Goal: Task Accomplishment & Management: Use online tool/utility

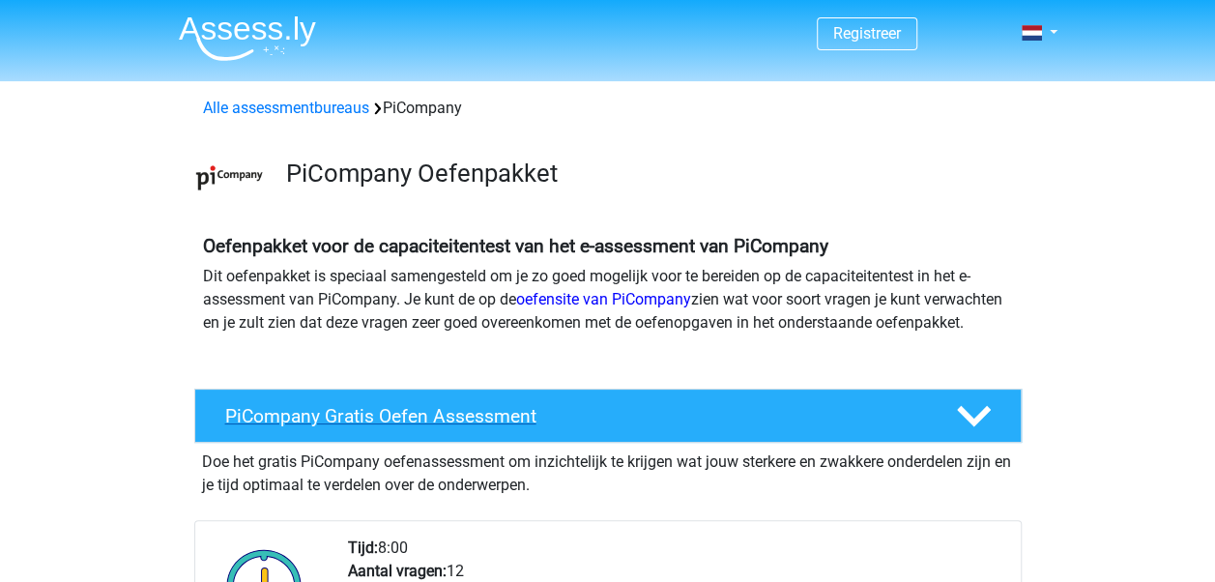
click at [557, 443] on div "PiCompany Gratis Oefen Assessment" at bounding box center [608, 416] width 828 height 54
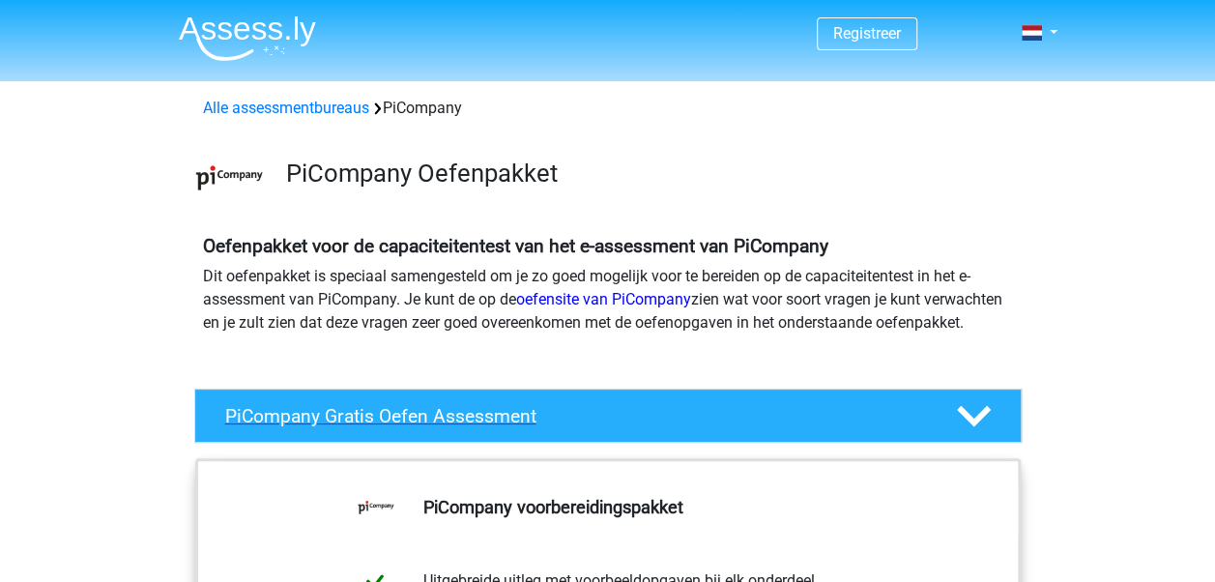
click at [569, 443] on div "PiCompany Gratis Oefen Assessment" at bounding box center [608, 416] width 828 height 54
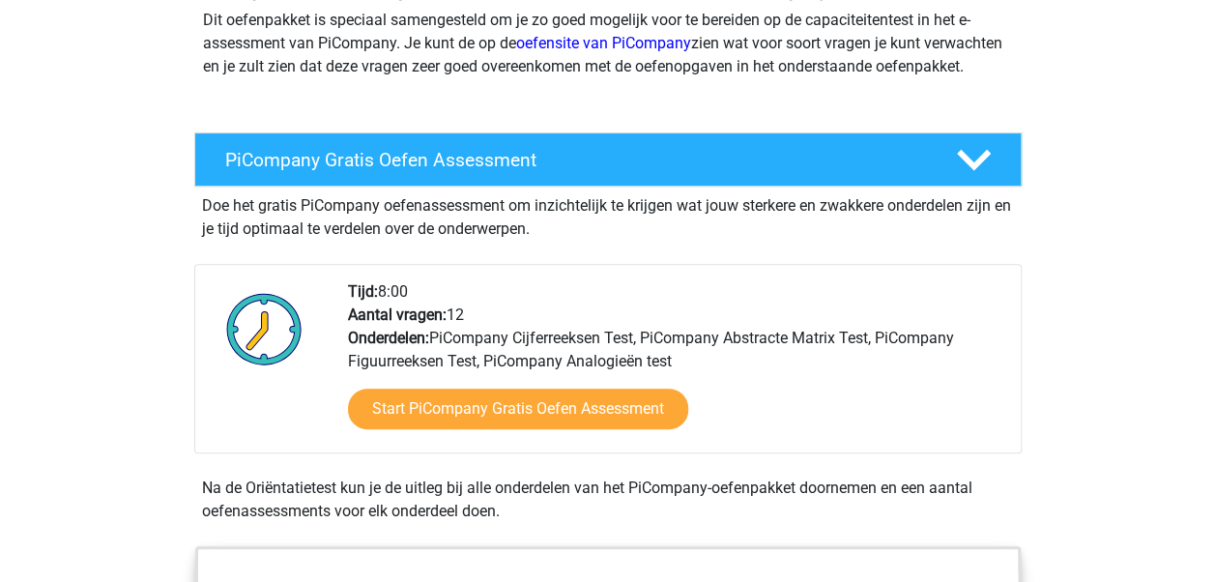
scroll to position [259, 0]
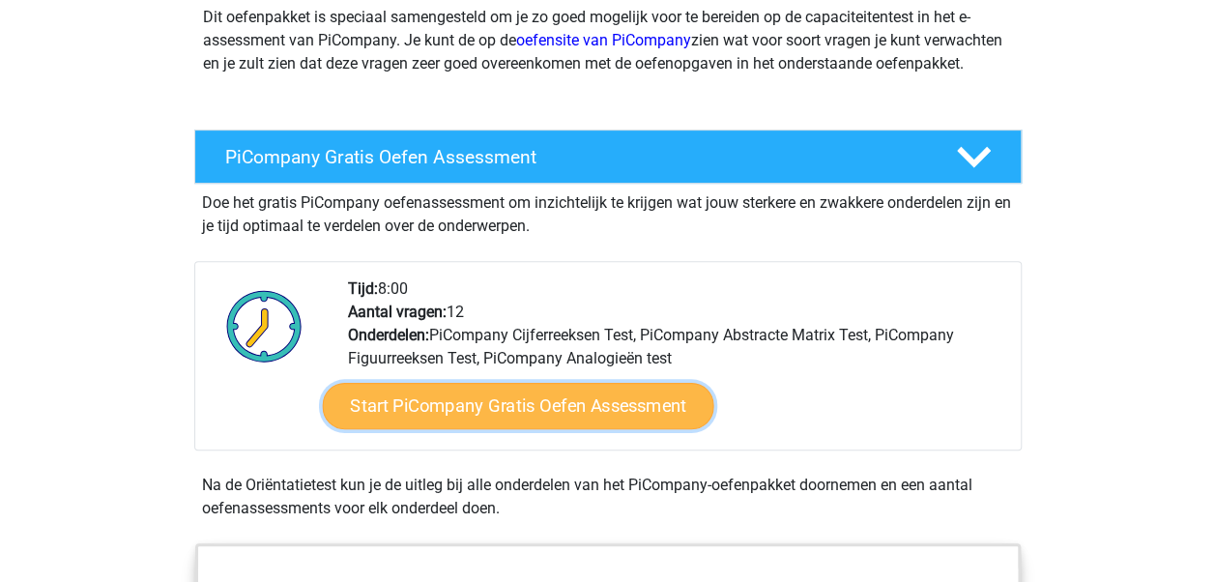
click at [531, 429] on link "Start PiCompany Gratis Oefen Assessment" at bounding box center [518, 406] width 392 height 46
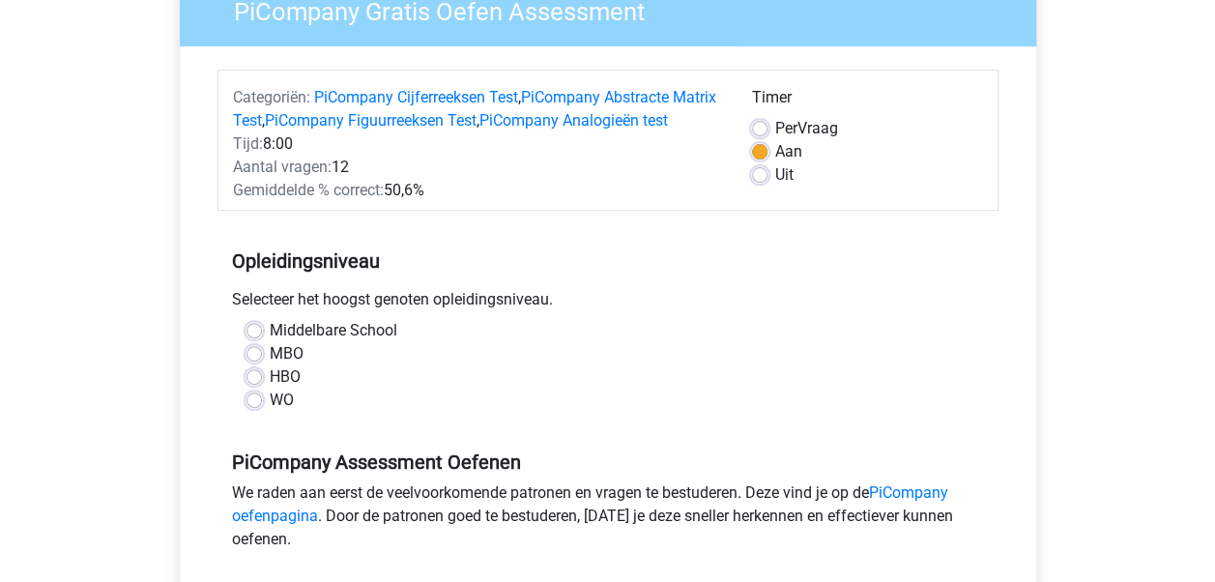
scroll to position [203, 0]
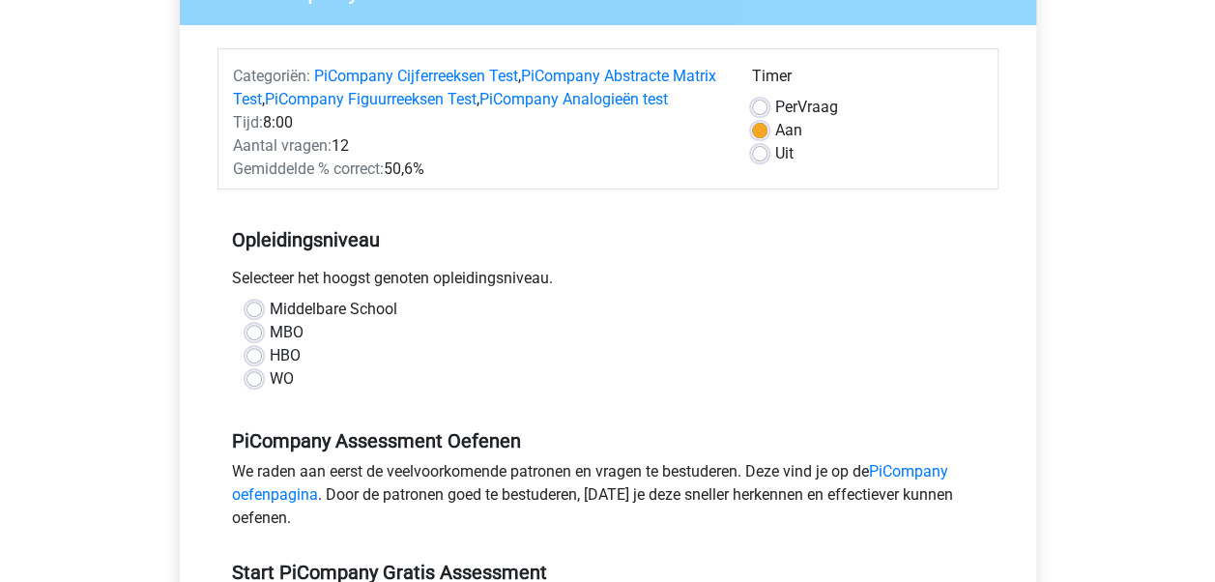
click at [270, 367] on label "HBO" at bounding box center [285, 355] width 31 height 23
click at [253, 364] on input "HBO" at bounding box center [254, 353] width 15 height 19
radio input "true"
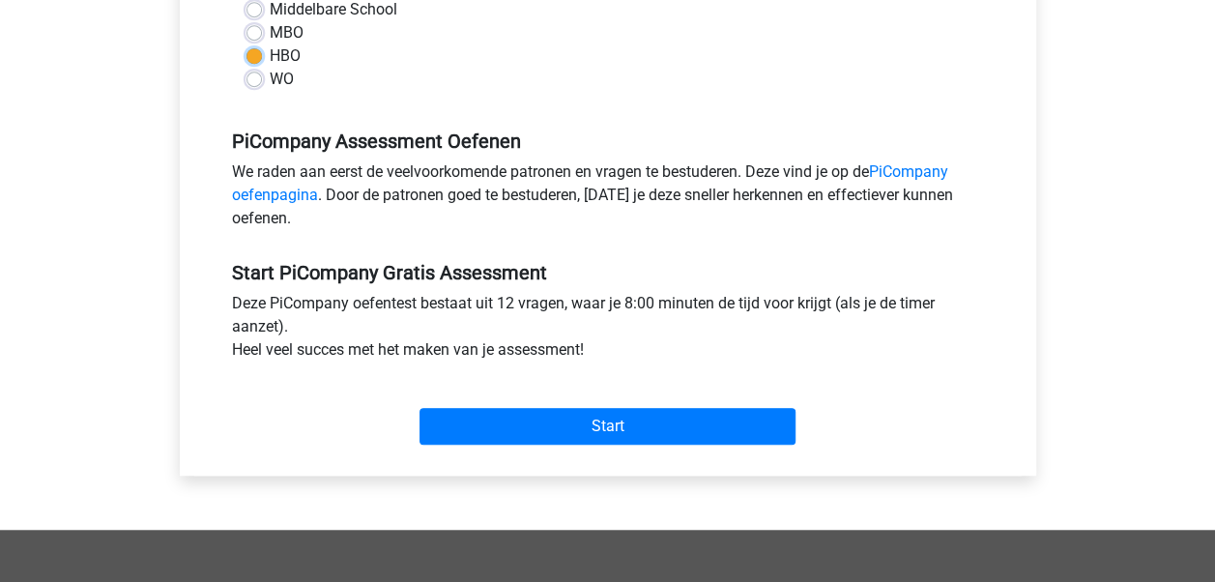
scroll to position [516, 0]
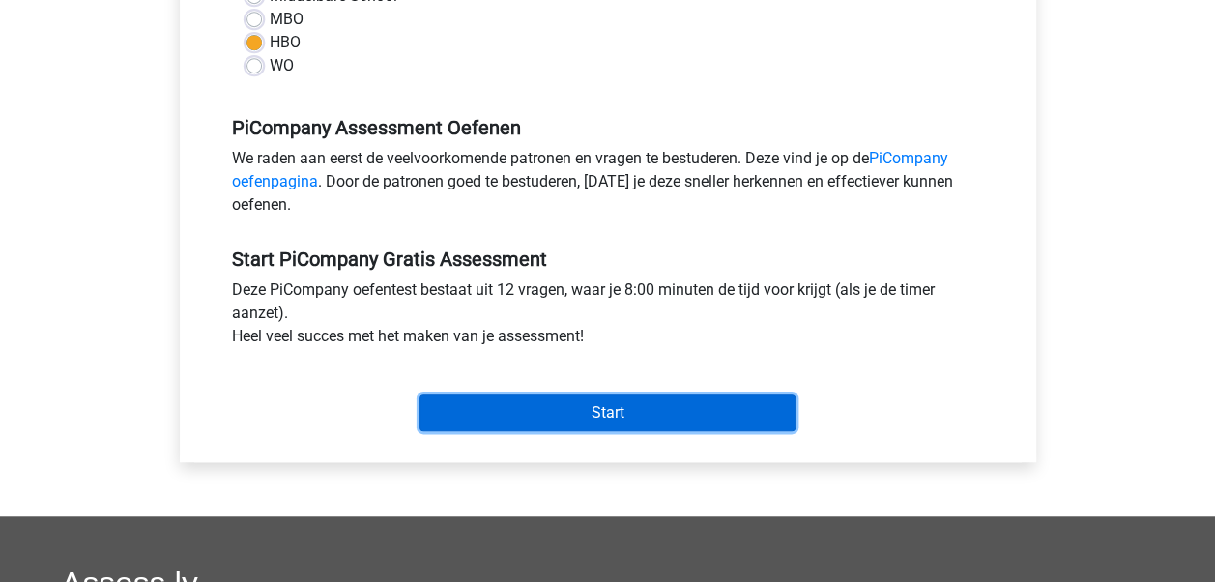
click at [607, 431] on input "Start" at bounding box center [608, 412] width 376 height 37
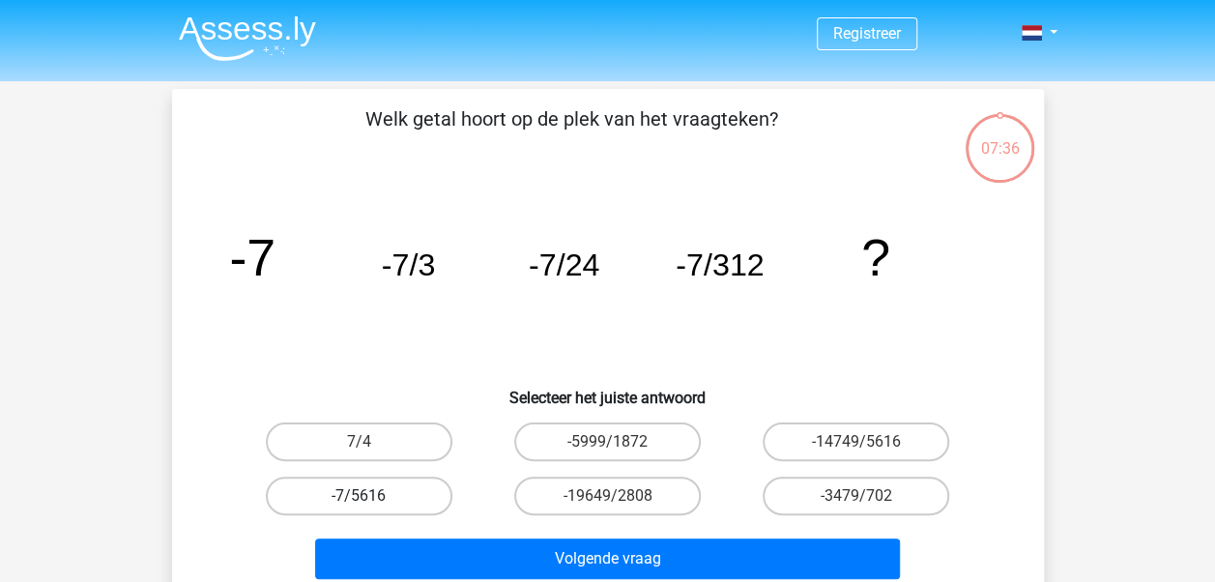
click at [336, 490] on label "-7/5616" at bounding box center [359, 496] width 187 height 39
click at [359, 496] on input "-7/5616" at bounding box center [365, 502] width 13 height 13
radio input "true"
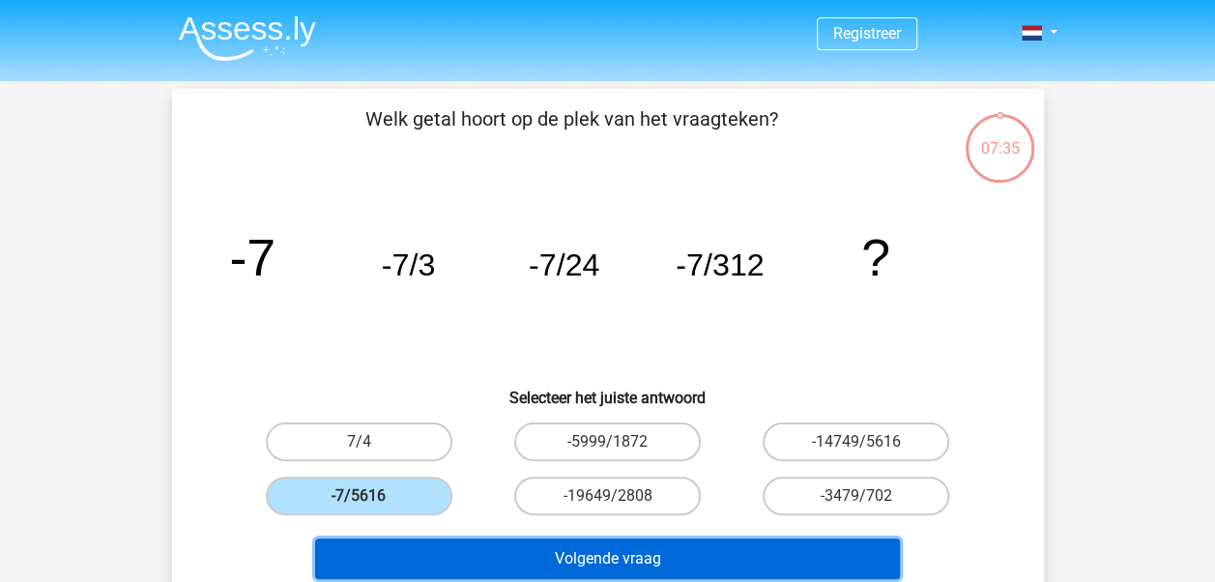
click at [503, 566] on button "Volgende vraag" at bounding box center [607, 559] width 585 height 41
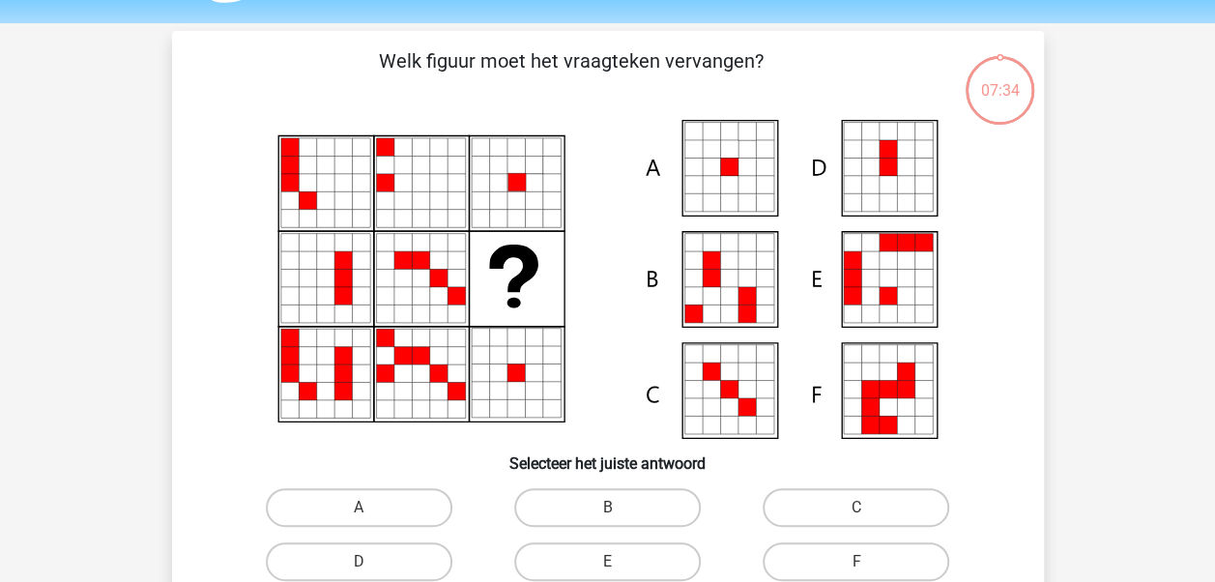
scroll to position [89, 0]
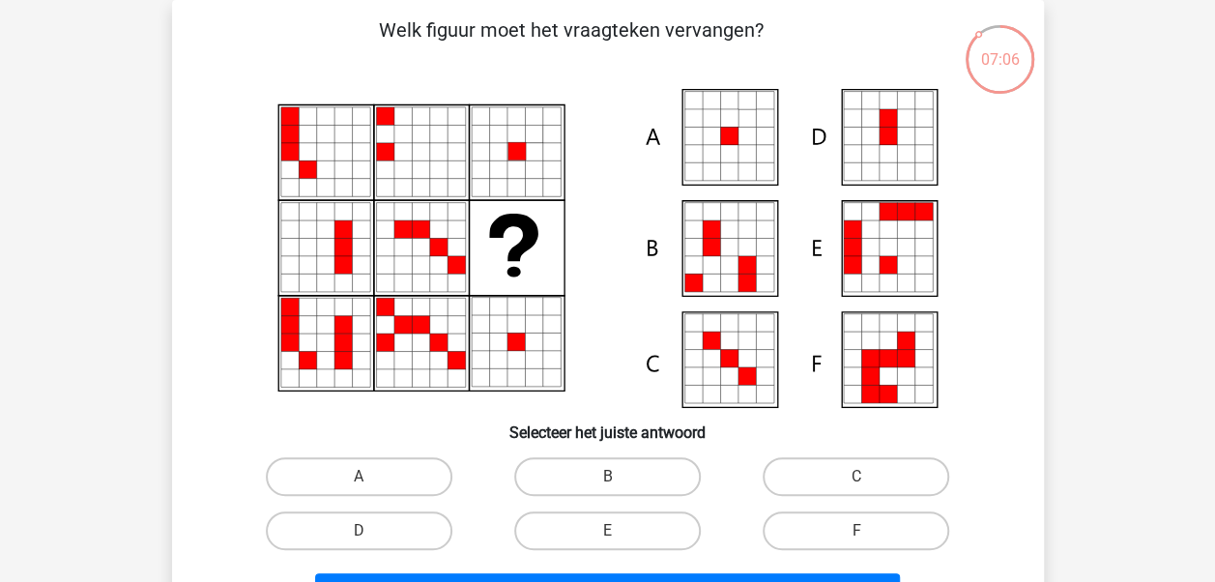
click at [369, 485] on input "A" at bounding box center [365, 483] width 13 height 13
radio input "true"
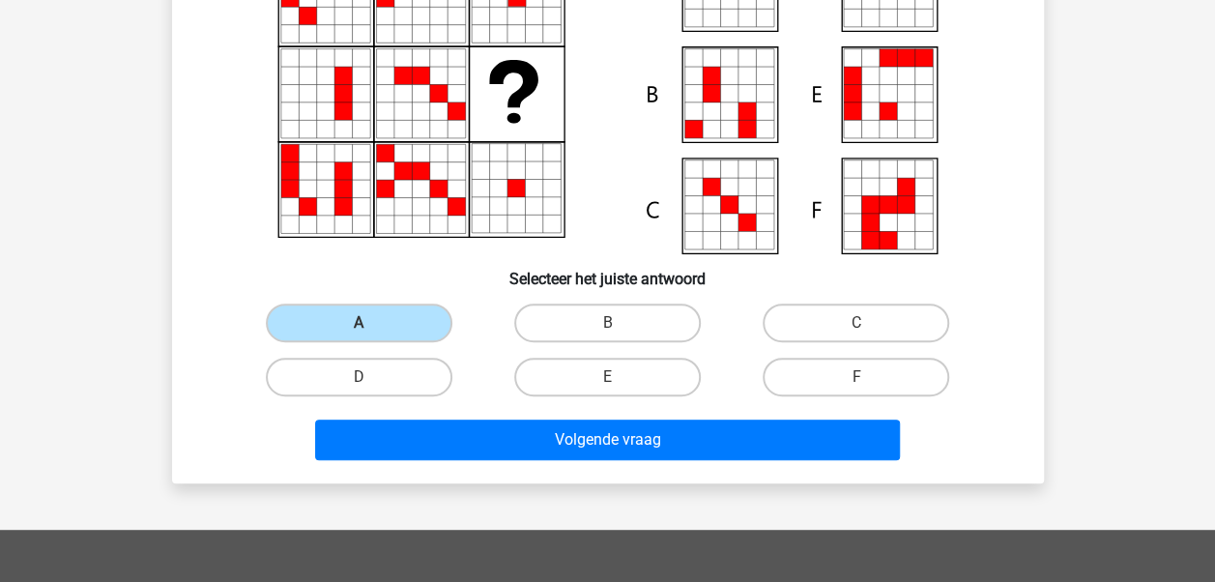
scroll to position [252, 0]
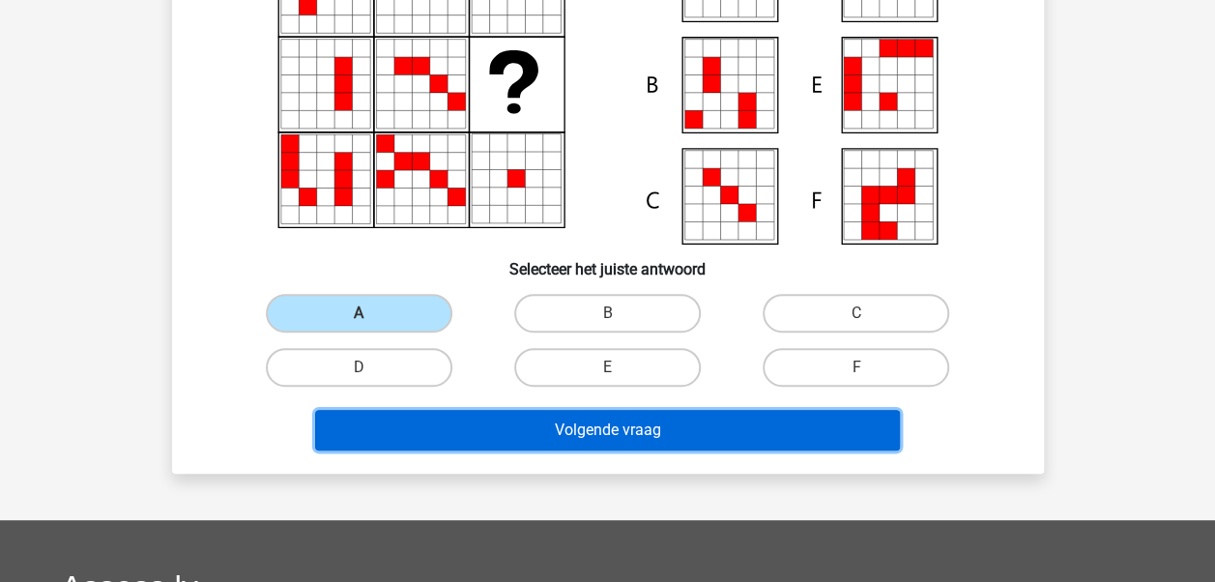
click at [700, 427] on button "Volgende vraag" at bounding box center [607, 430] width 585 height 41
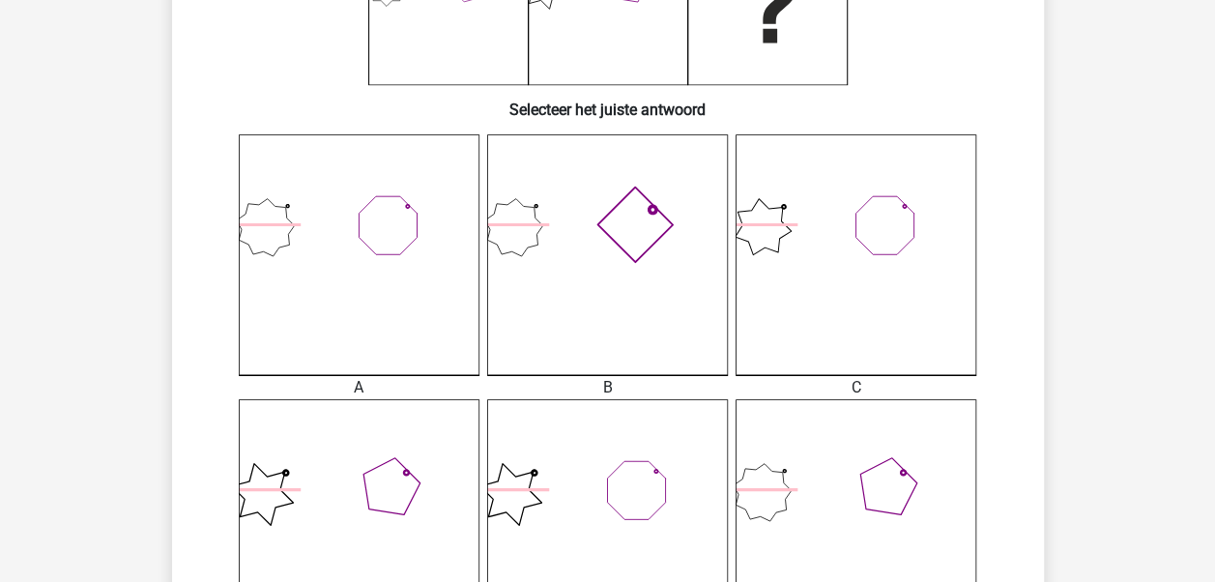
scroll to position [415, 0]
click at [872, 491] on icon at bounding box center [856, 516] width 241 height 241
click at [938, 438] on icon at bounding box center [856, 516] width 241 height 241
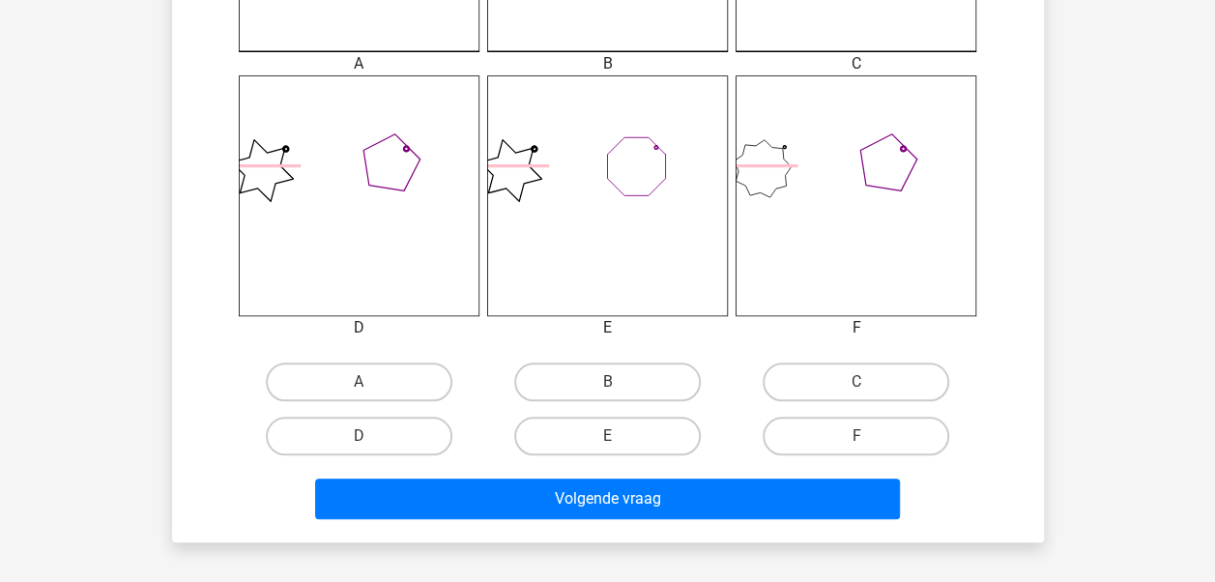
scroll to position [739, 0]
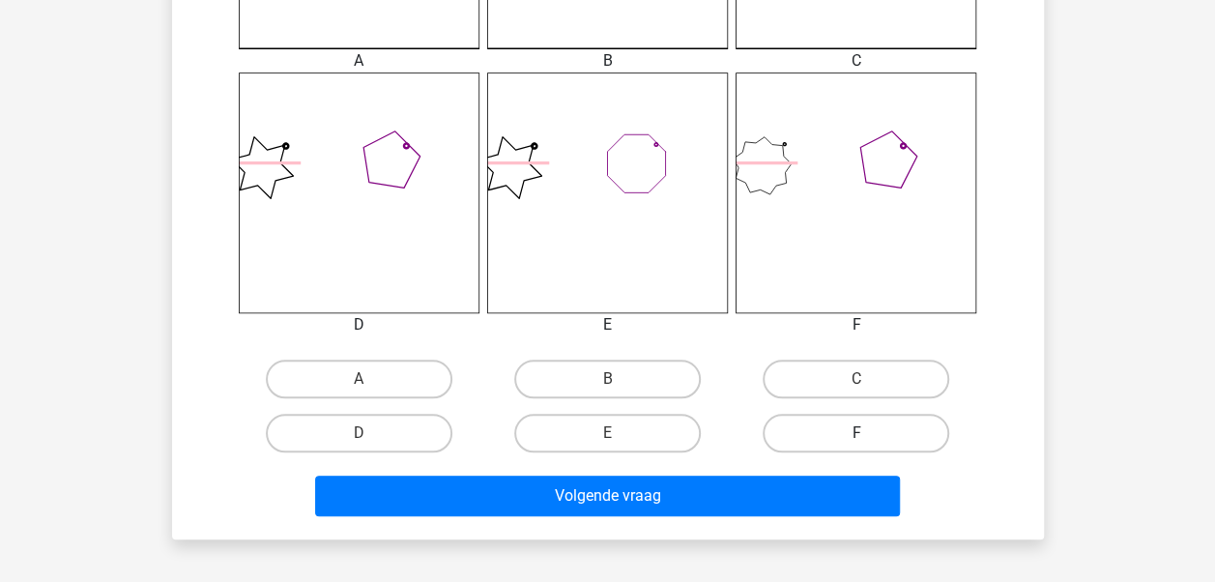
click at [876, 425] on label "F" at bounding box center [856, 433] width 187 height 39
click at [869, 433] on input "F" at bounding box center [863, 439] width 13 height 13
radio input "true"
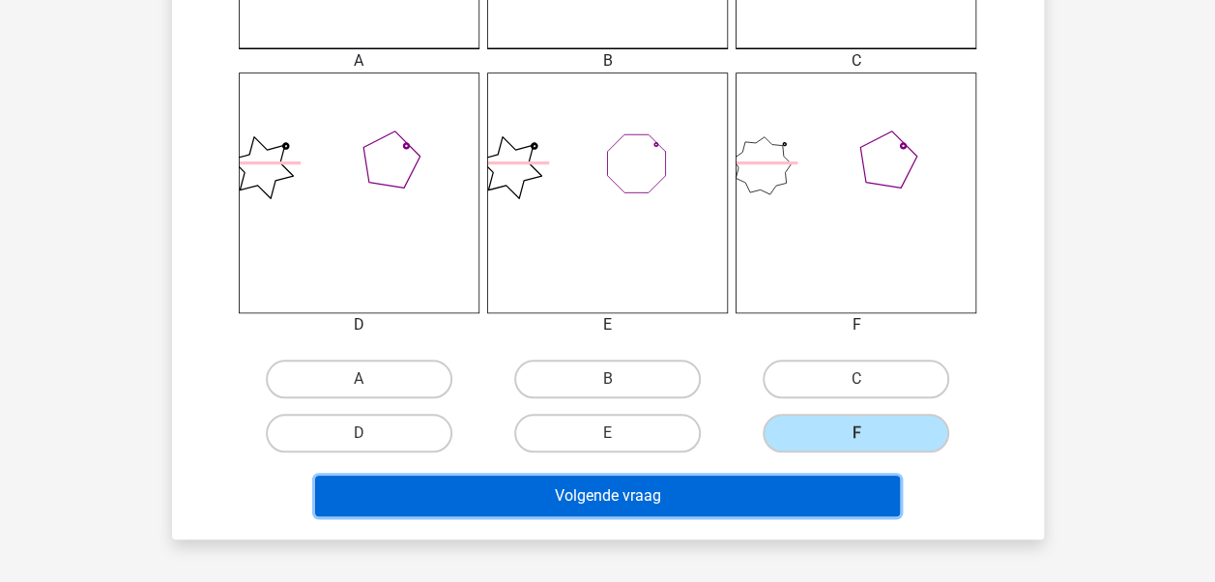
click at [659, 489] on button "Volgende vraag" at bounding box center [607, 496] width 585 height 41
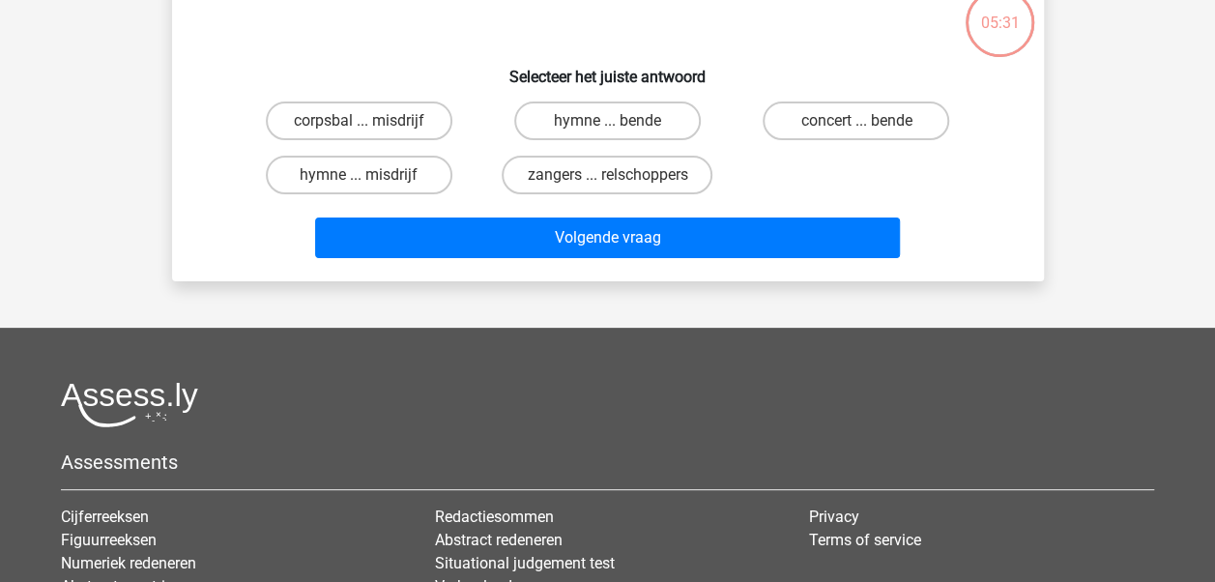
scroll to position [89, 0]
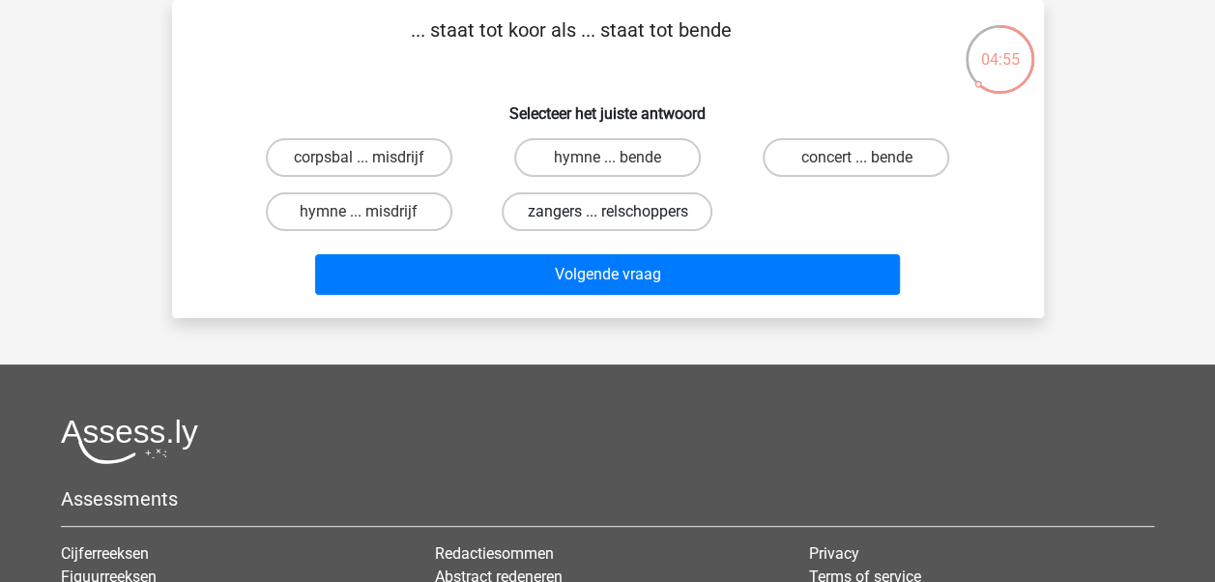
click at [598, 209] on label "zangers ... relschoppers" at bounding box center [607, 211] width 211 height 39
click at [607, 212] on input "zangers ... relschoppers" at bounding box center [613, 218] width 13 height 13
radio input "true"
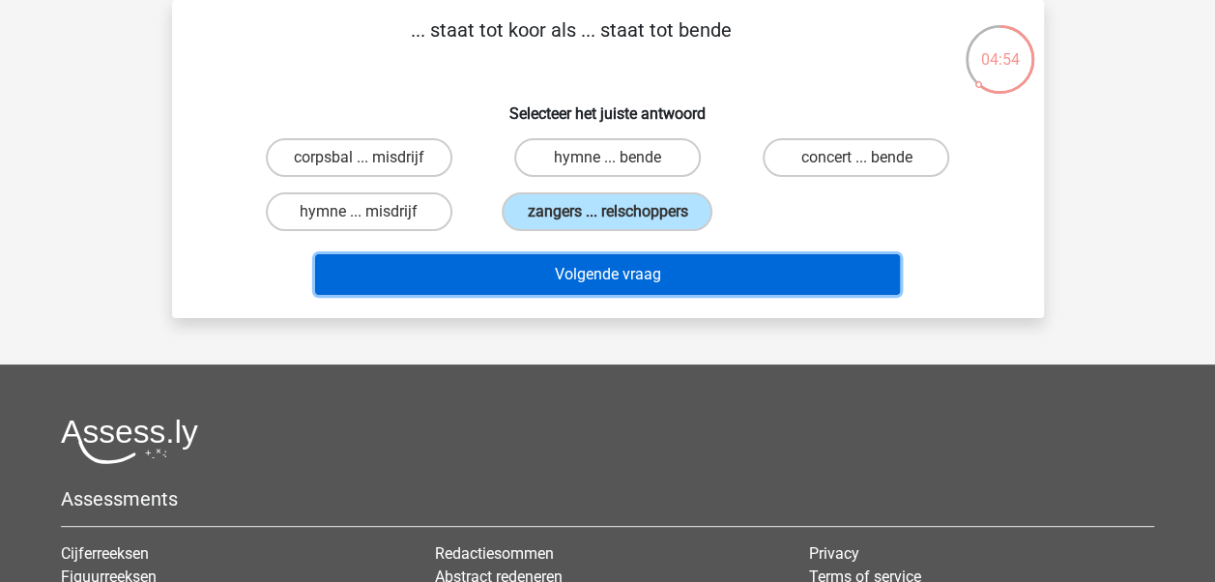
click at [597, 271] on button "Volgende vraag" at bounding box center [607, 274] width 585 height 41
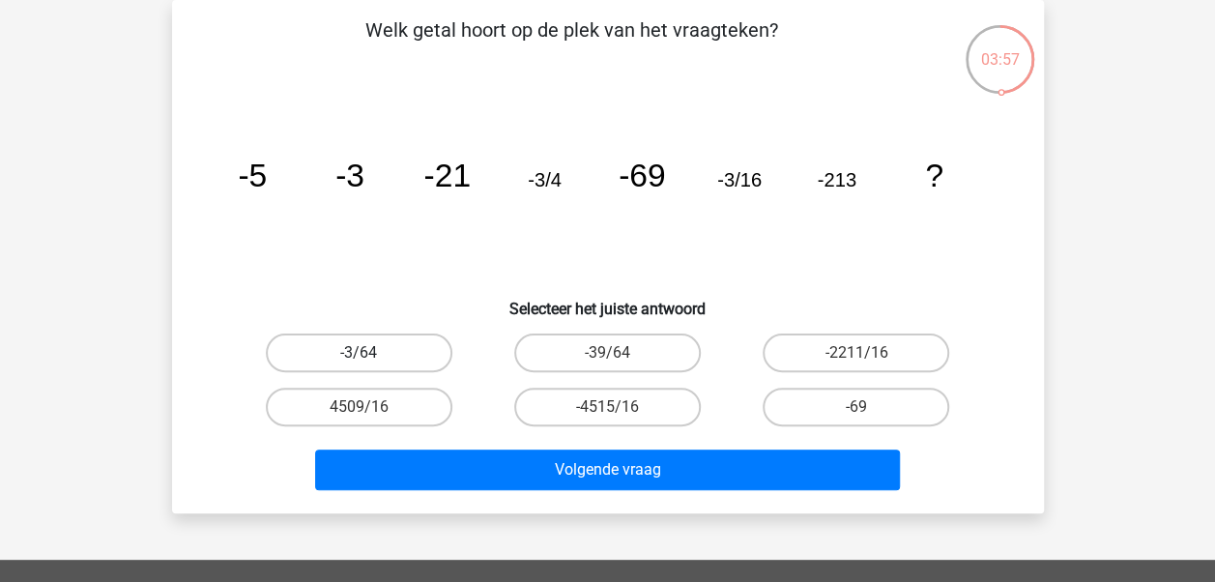
click at [364, 343] on label "-3/64" at bounding box center [359, 353] width 187 height 39
click at [364, 353] on input "-3/64" at bounding box center [365, 359] width 13 height 13
radio input "true"
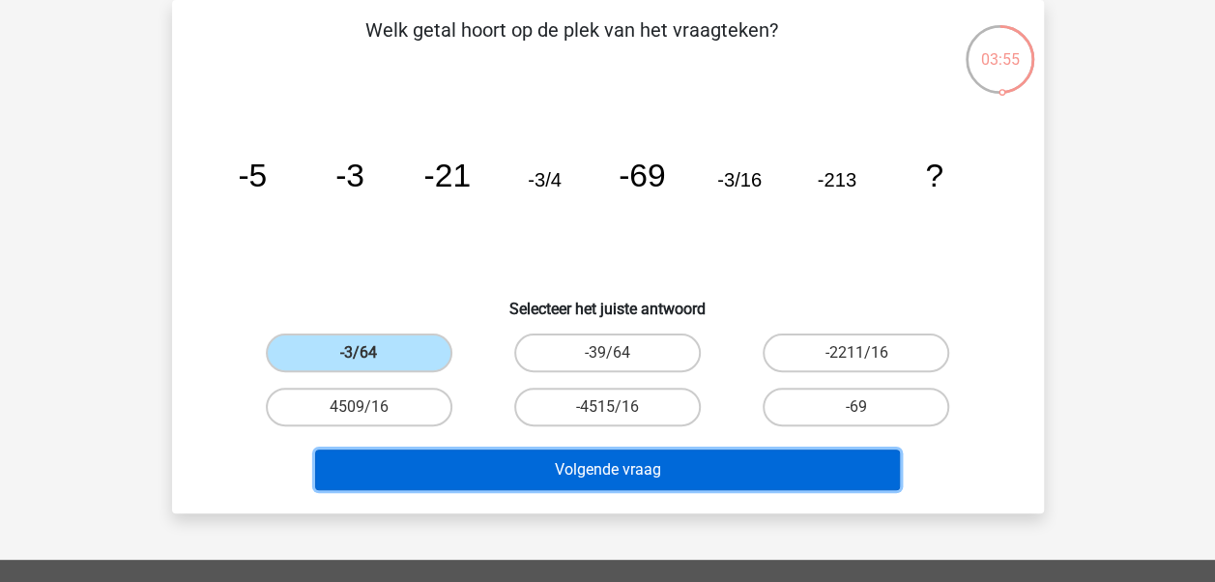
click at [588, 485] on button "Volgende vraag" at bounding box center [607, 470] width 585 height 41
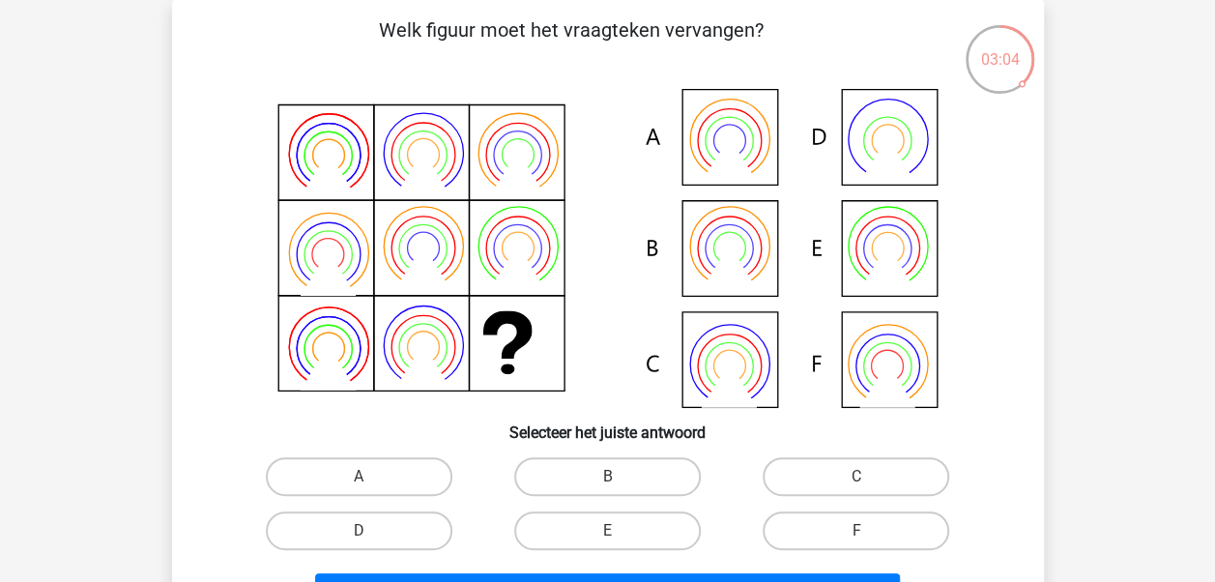
click at [903, 243] on icon at bounding box center [608, 248] width 779 height 319
click at [611, 534] on input "E" at bounding box center [613, 537] width 13 height 13
radio input "true"
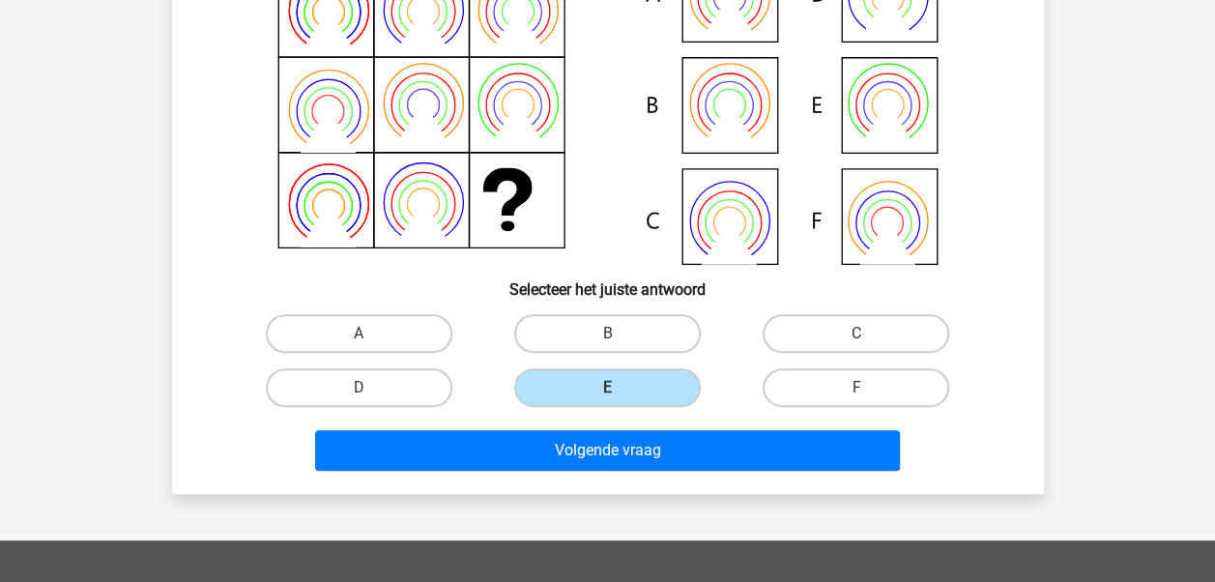
scroll to position [258, 0]
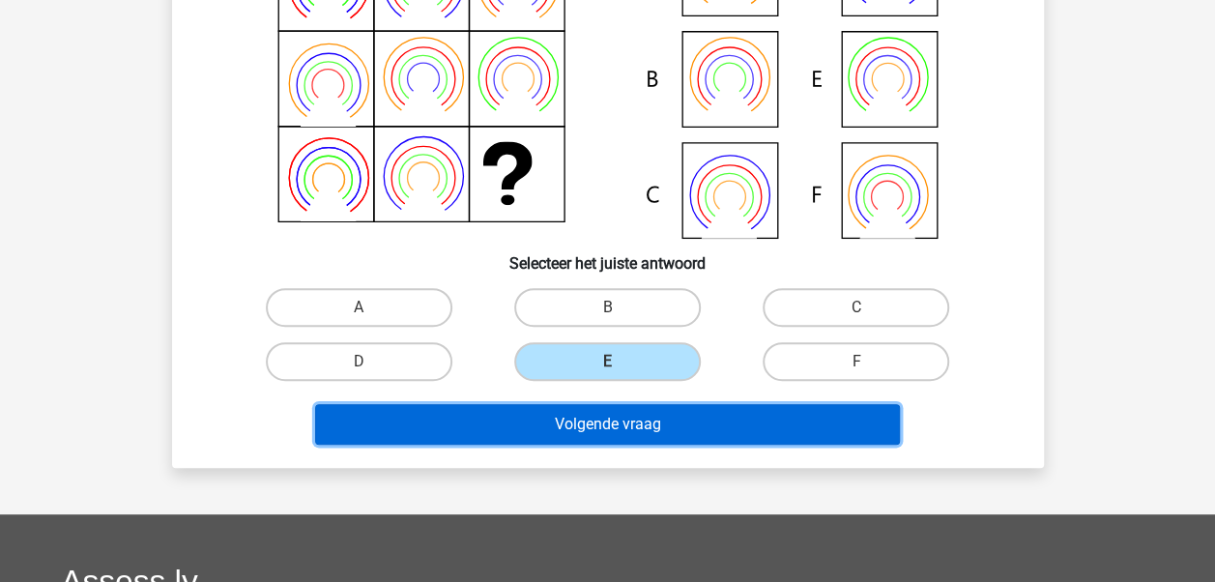
click at [684, 424] on button "Volgende vraag" at bounding box center [607, 424] width 585 height 41
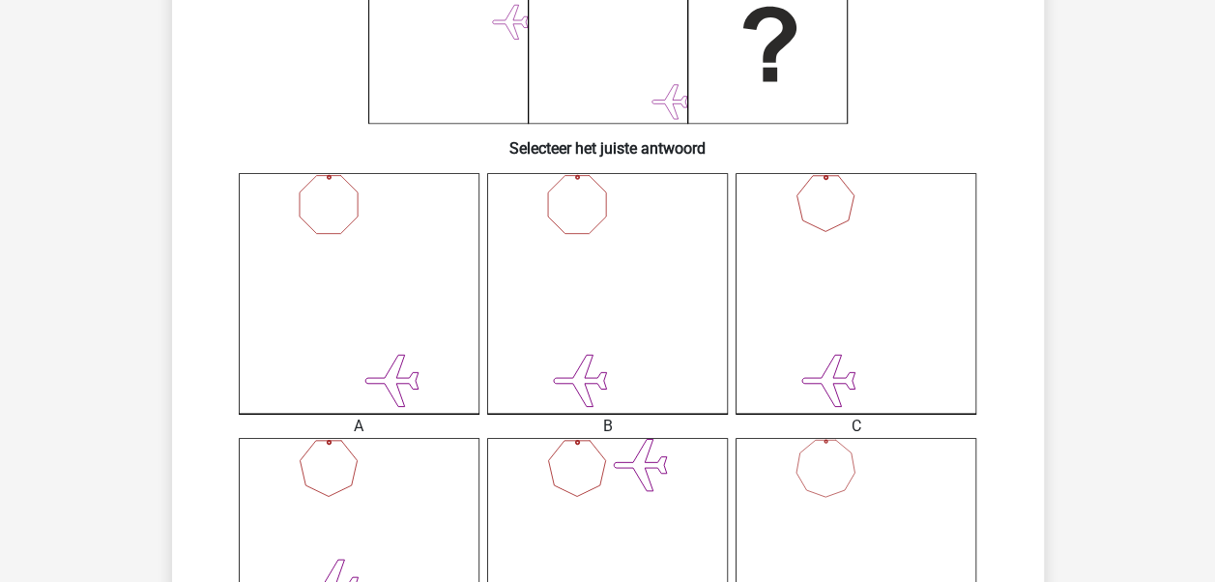
scroll to position [389, 0]
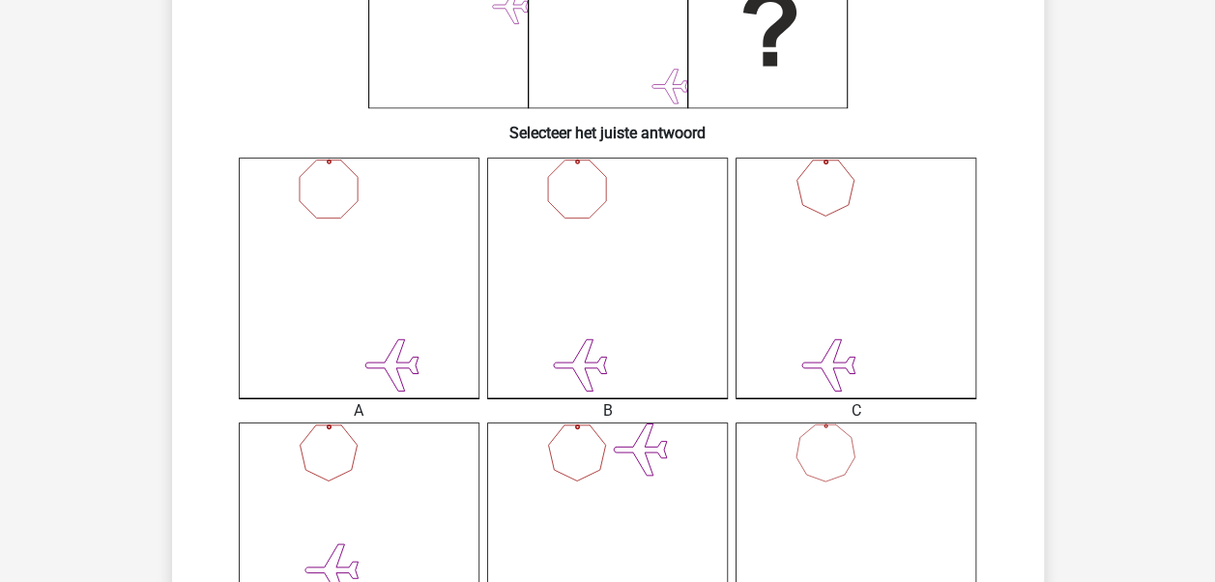
click at [901, 270] on icon at bounding box center [856, 278] width 241 height 241
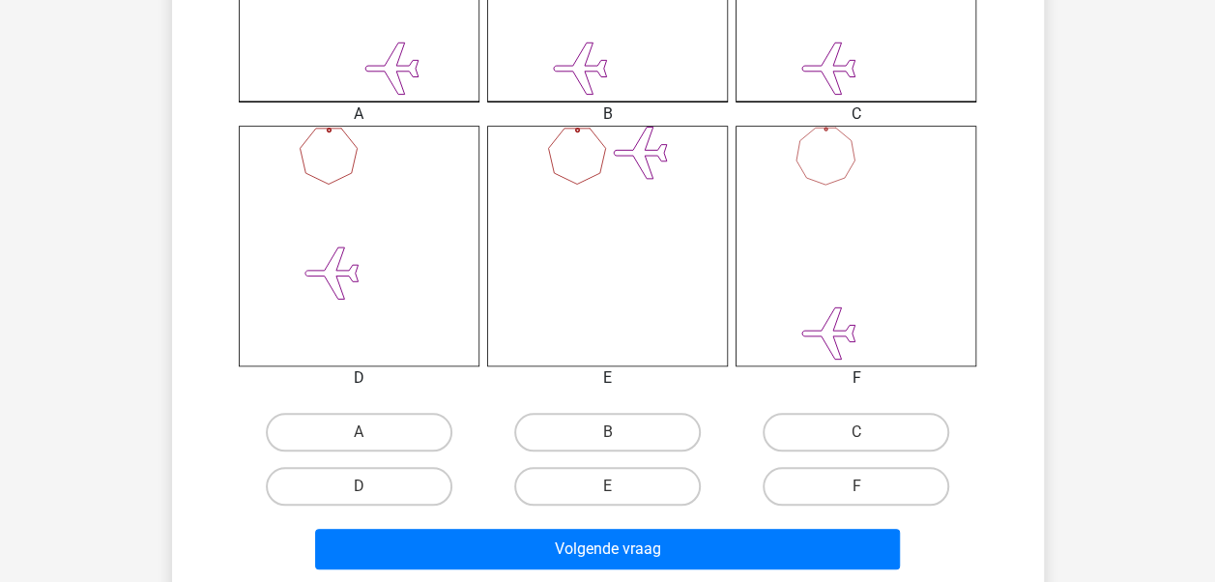
scroll to position [694, 0]
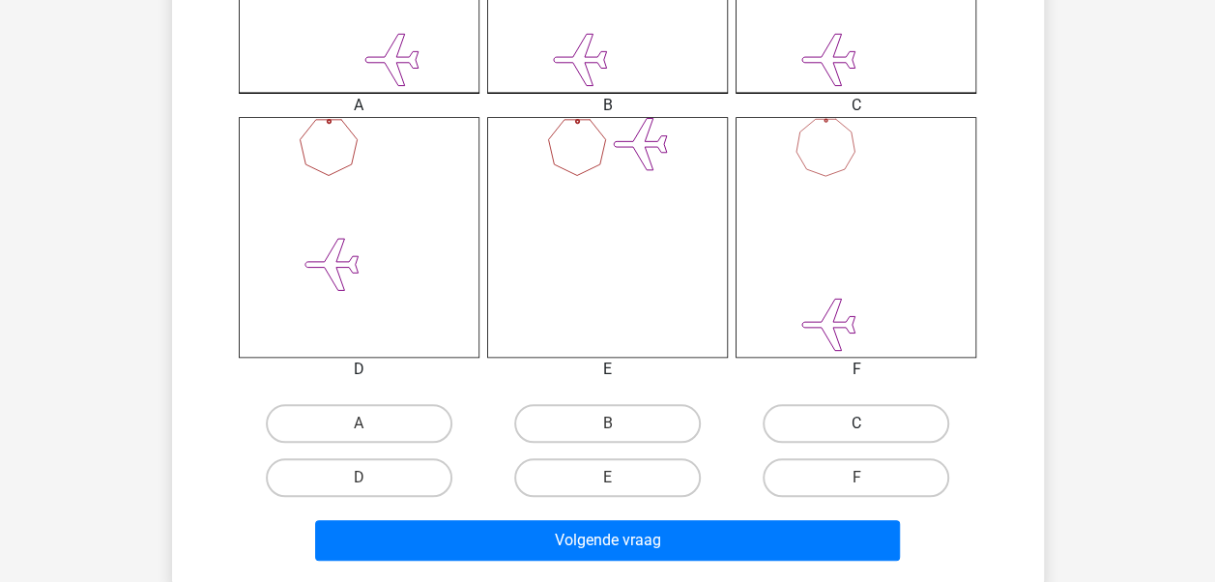
click at [814, 415] on label "C" at bounding box center [856, 423] width 187 height 39
click at [857, 424] on input "C" at bounding box center [863, 430] width 13 height 13
radio input "true"
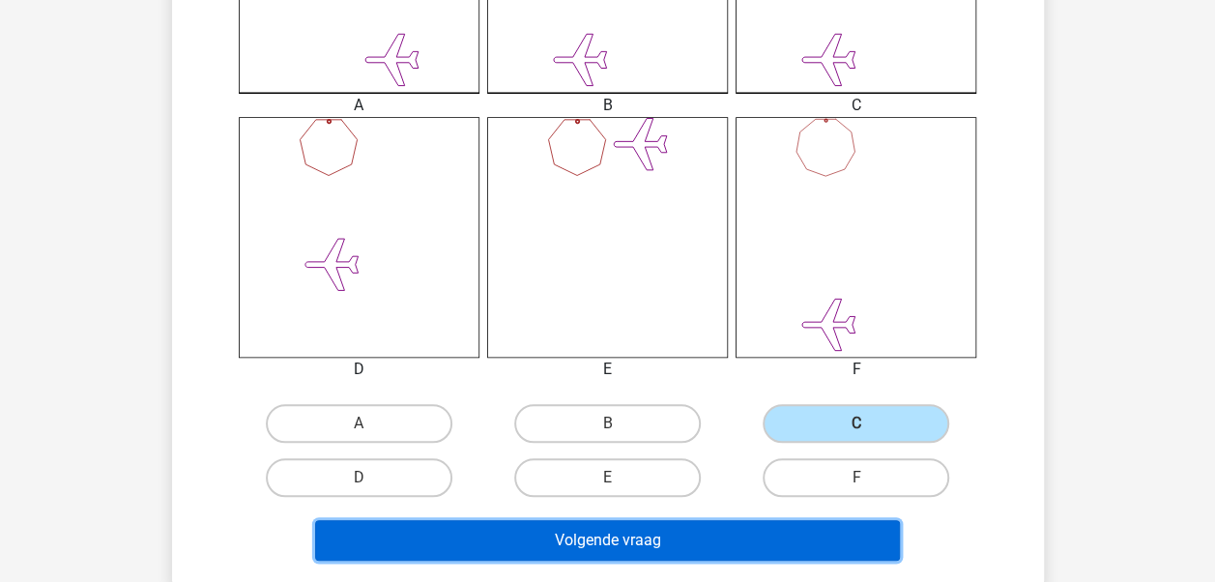
click at [720, 532] on button "Volgende vraag" at bounding box center [607, 540] width 585 height 41
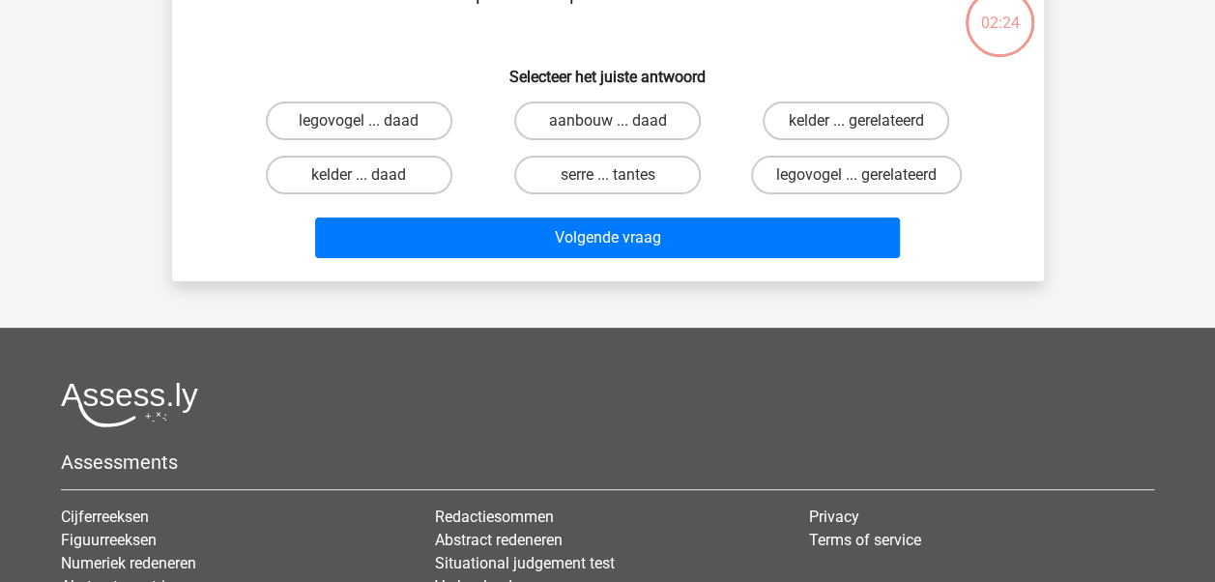
scroll to position [89, 0]
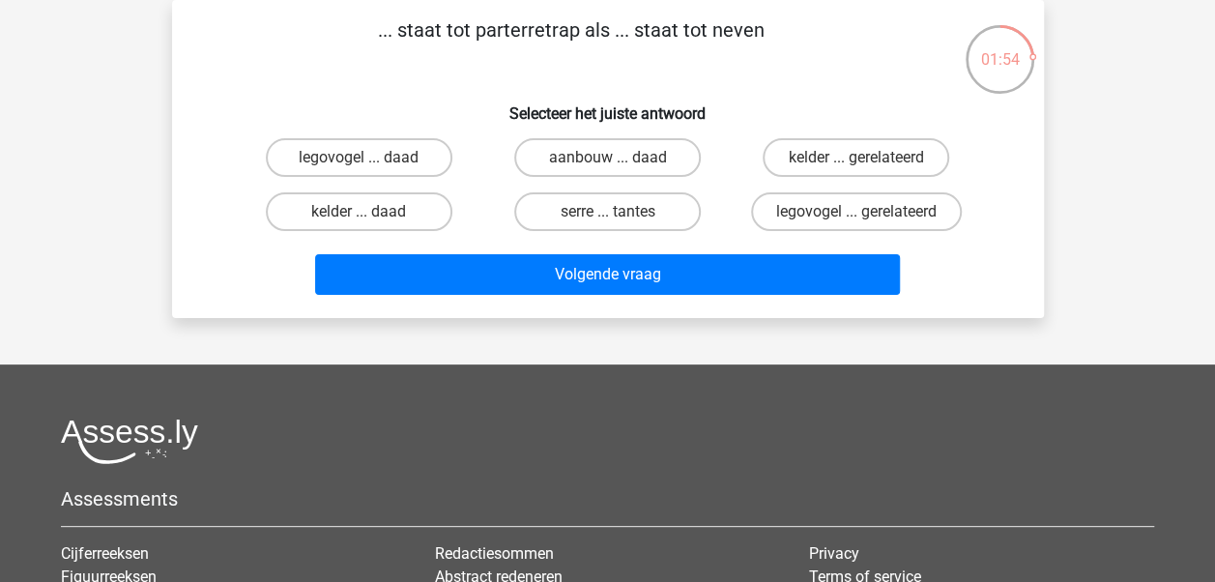
click at [720, 532] on div "Assessments Cijferreeksen Figuurreeksen Numeriek redeneren Abstracte matrices V…" at bounding box center [607, 581] width 1123 height 325
click at [601, 219] on label "serre ... tantes" at bounding box center [607, 211] width 187 height 39
click at [607, 219] on input "serre ... tantes" at bounding box center [613, 218] width 13 height 13
radio input "true"
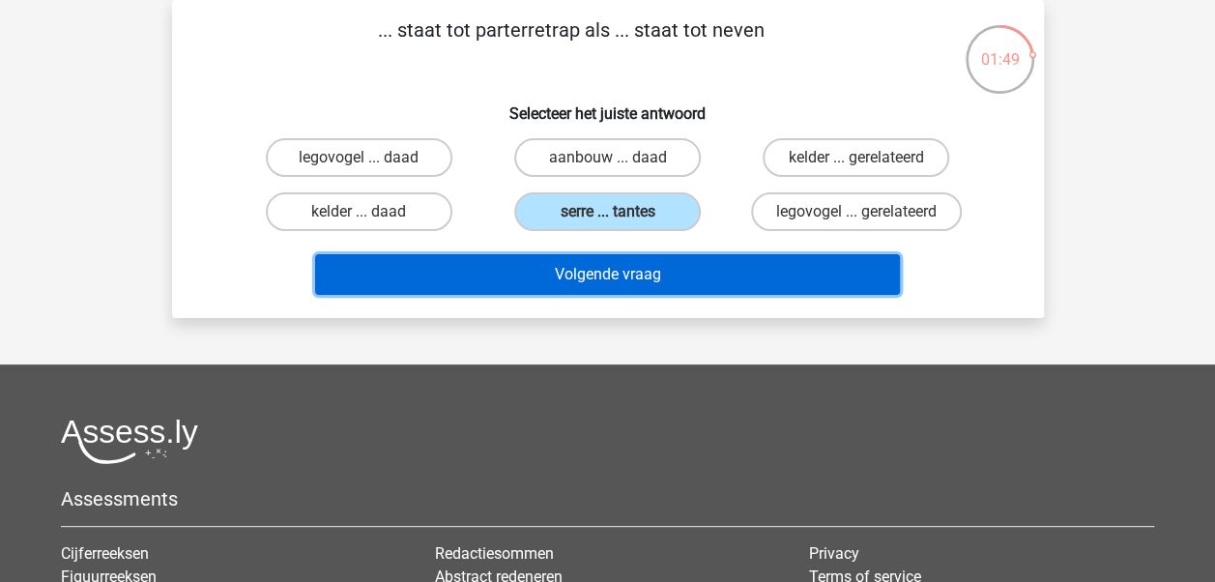
click at [601, 272] on button "Volgende vraag" at bounding box center [607, 274] width 585 height 41
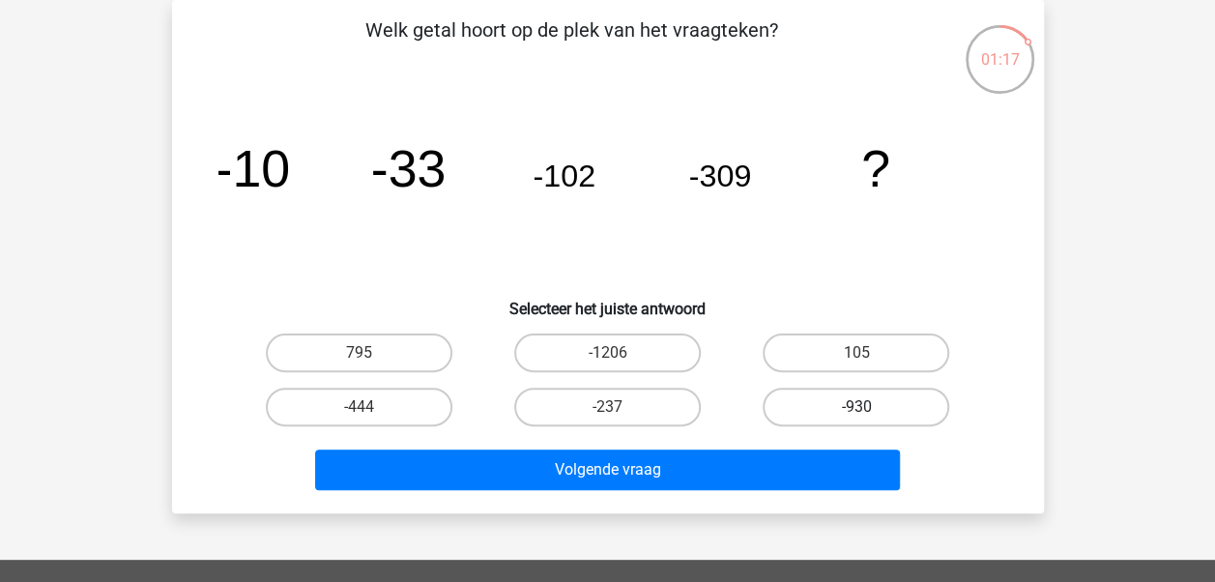
click at [831, 412] on label "-930" at bounding box center [856, 407] width 187 height 39
click at [857, 412] on input "-930" at bounding box center [863, 413] width 13 height 13
radio input "true"
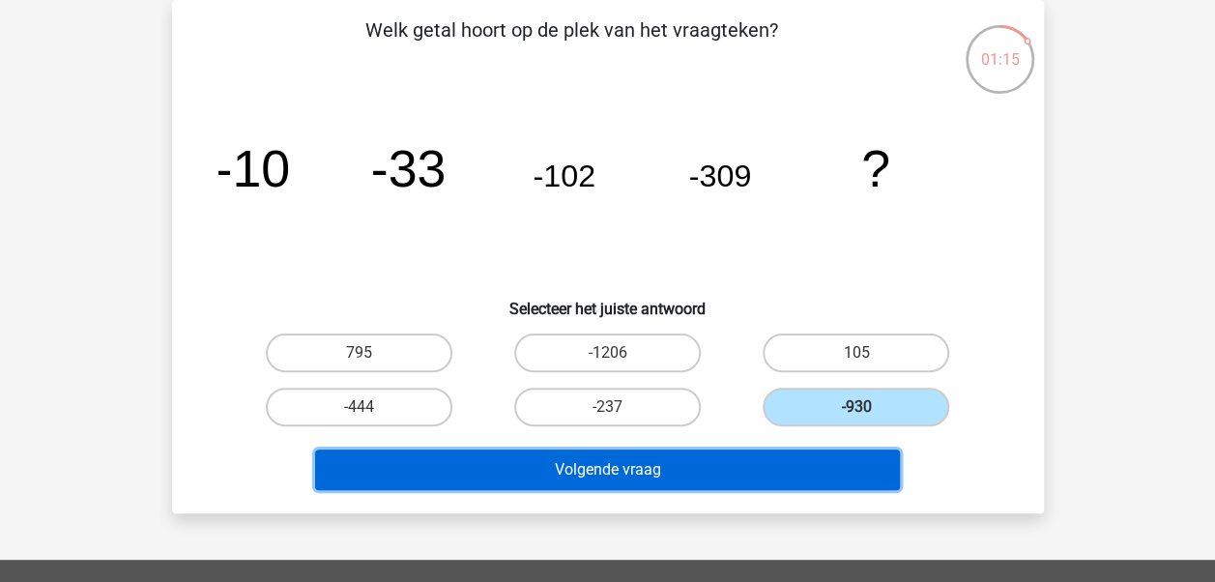
click at [775, 470] on button "Volgende vraag" at bounding box center [607, 470] width 585 height 41
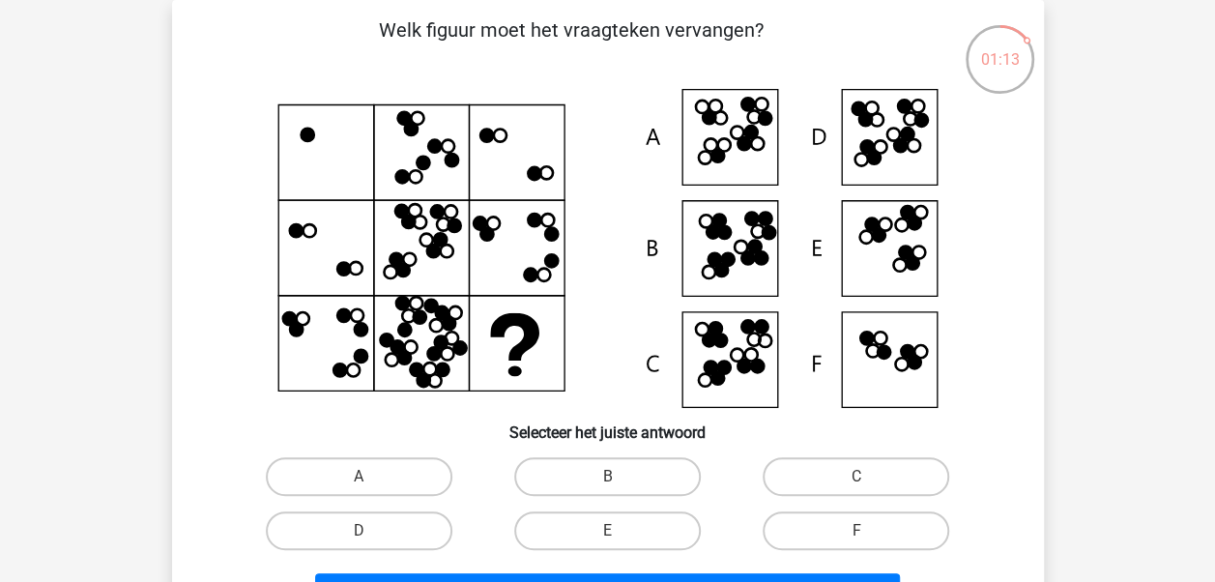
click at [775, 470] on label "C" at bounding box center [856, 476] width 187 height 39
click at [857, 477] on input "C" at bounding box center [863, 483] width 13 height 13
radio input "true"
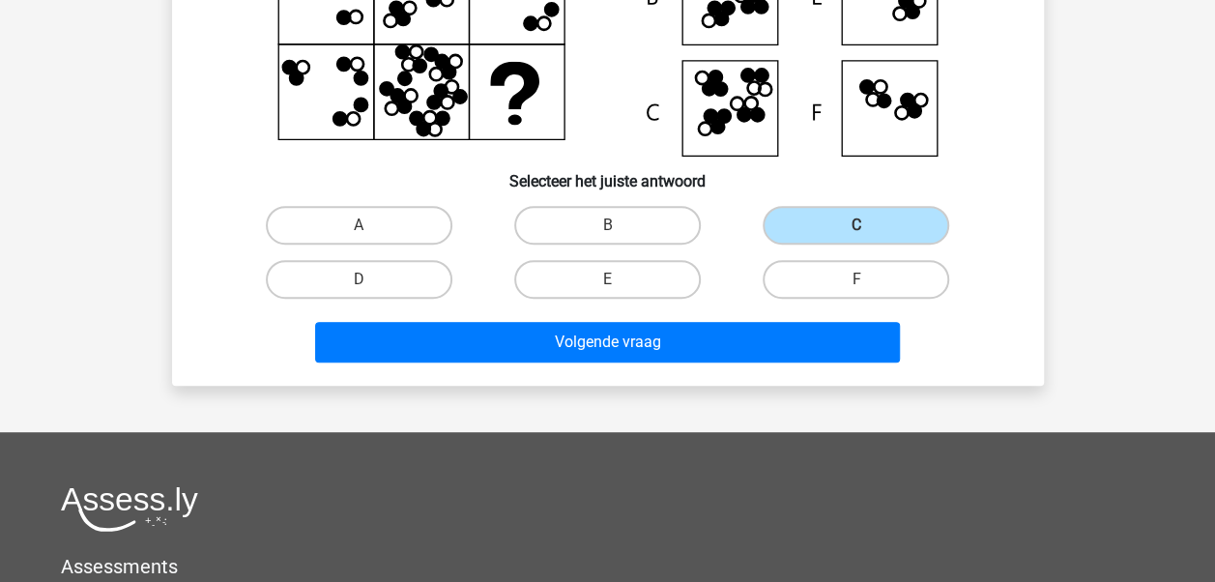
scroll to position [427, 0]
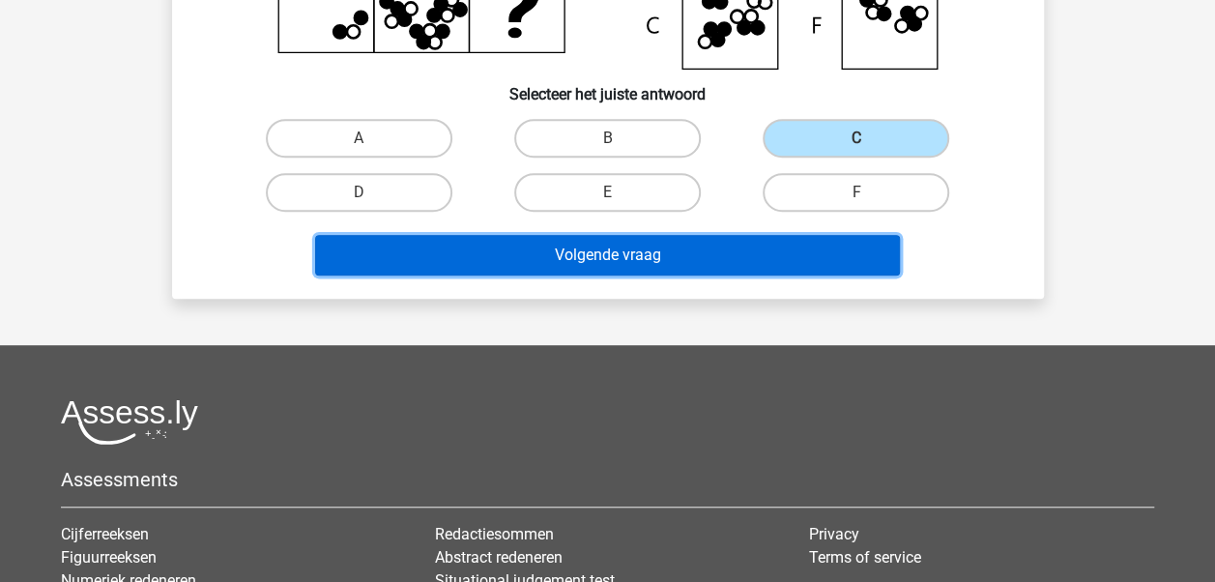
click at [608, 261] on button "Volgende vraag" at bounding box center [607, 255] width 585 height 41
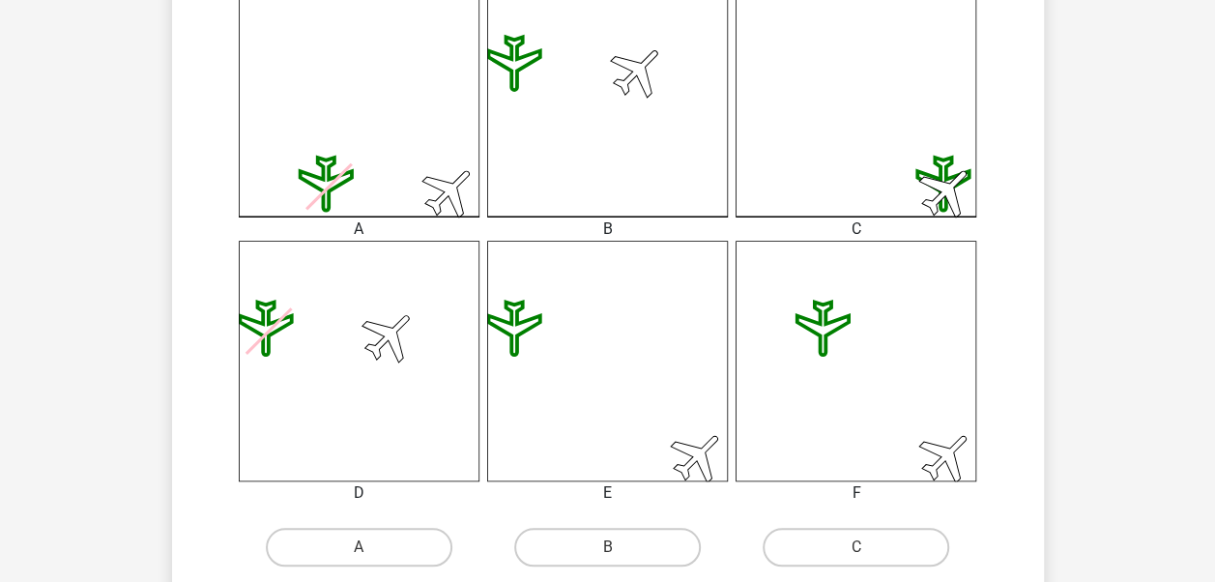
scroll to position [569, 0]
click at [615, 71] on icon at bounding box center [607, 98] width 241 height 241
click at [625, 535] on label "B" at bounding box center [607, 549] width 187 height 39
click at [620, 549] on input "B" at bounding box center [613, 555] width 13 height 13
radio input "true"
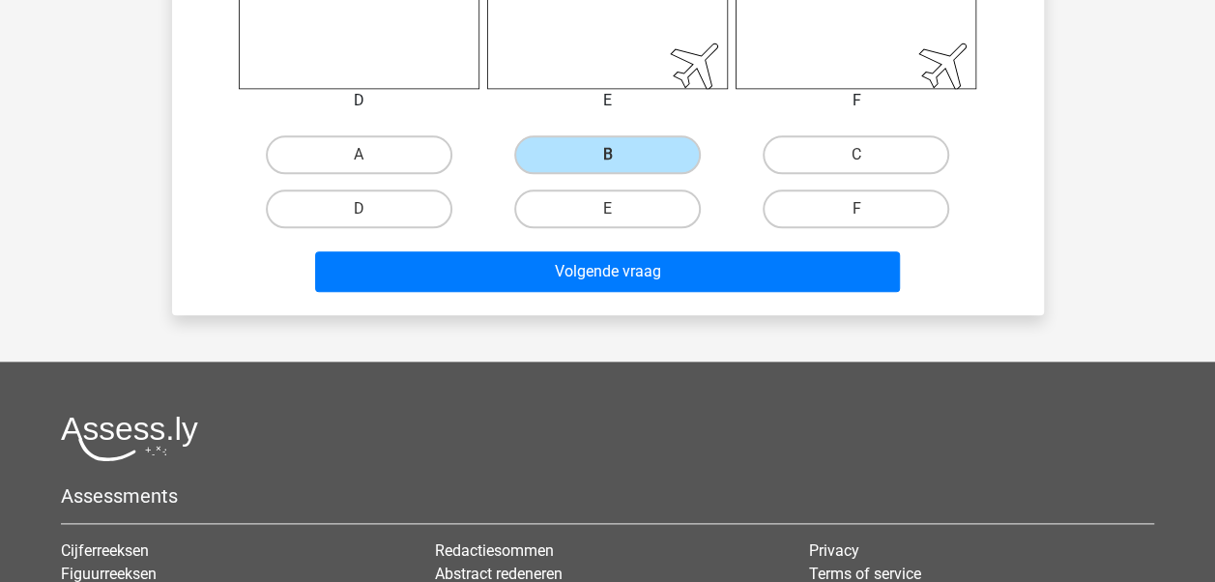
scroll to position [969, 0]
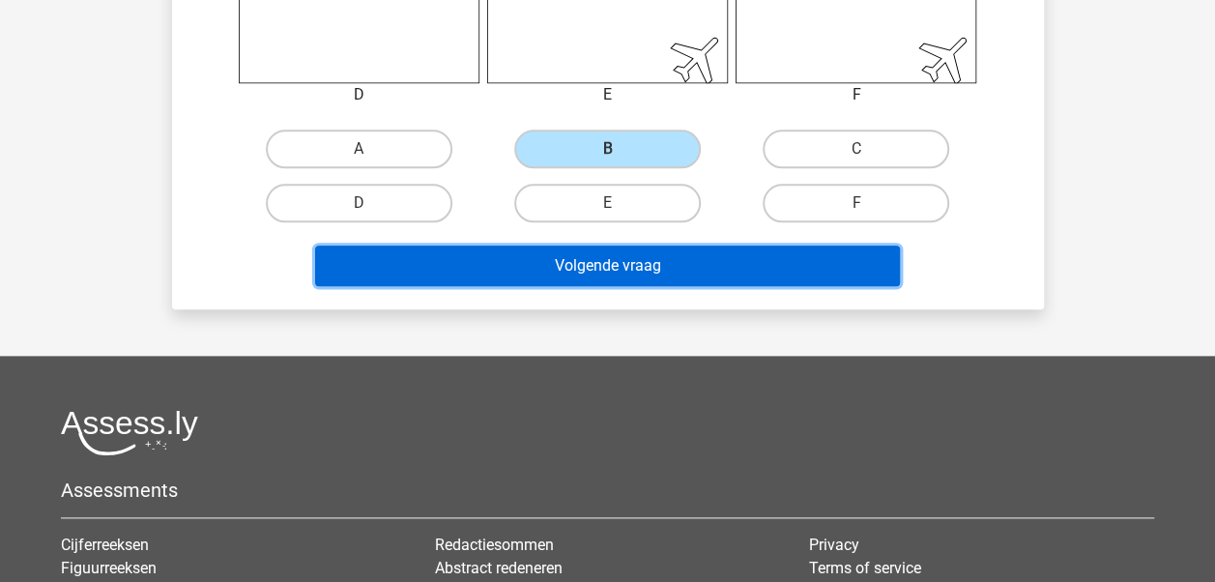
click at [634, 265] on button "Volgende vraag" at bounding box center [607, 266] width 585 height 41
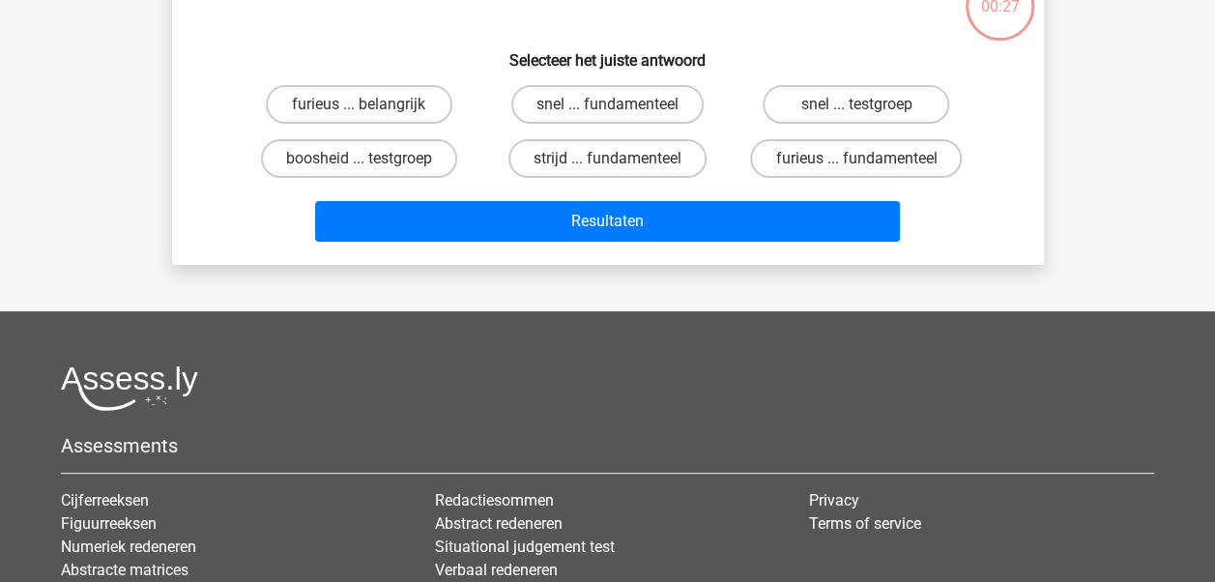
scroll to position [89, 0]
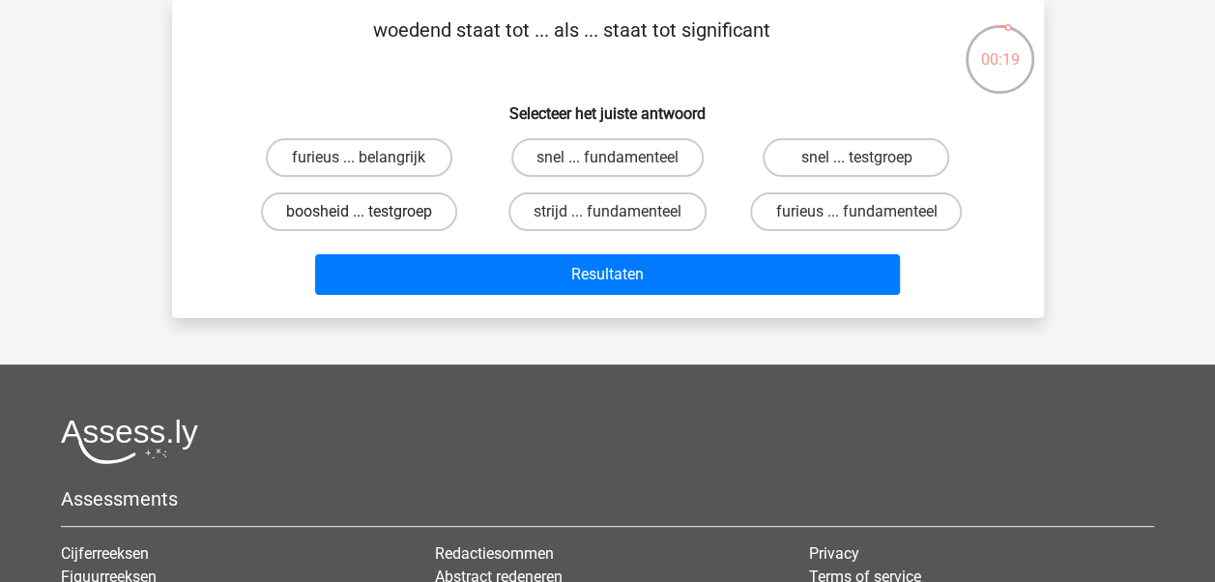
click at [355, 212] on label "boosheid ... testgroep" at bounding box center [359, 211] width 196 height 39
click at [359, 212] on input "boosheid ... testgroep" at bounding box center [365, 218] width 13 height 13
radio input "true"
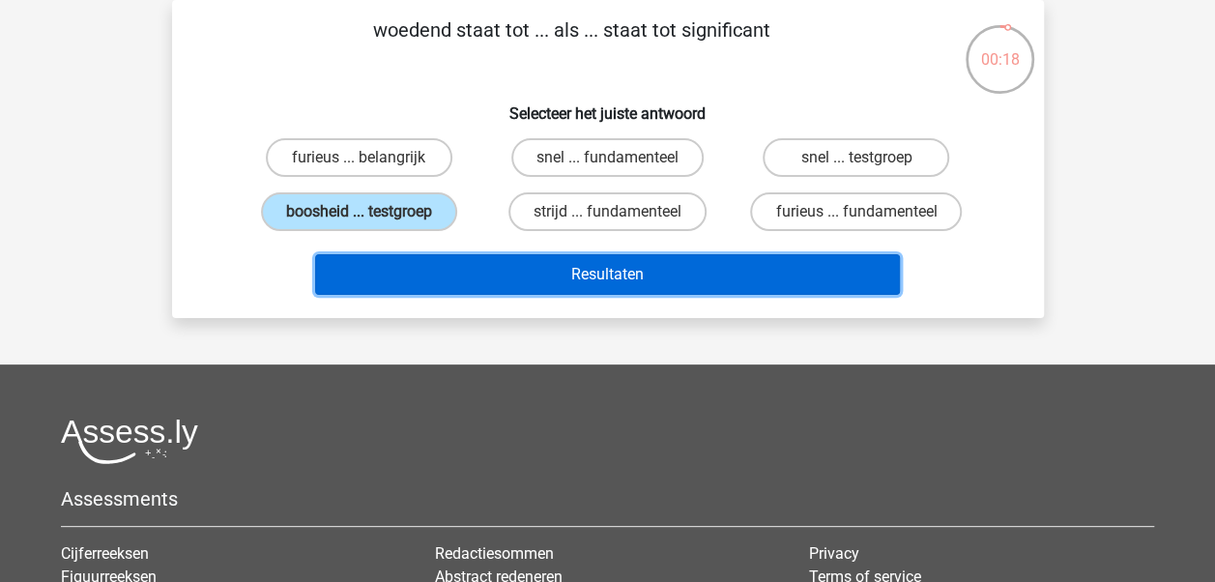
click at [590, 278] on button "Resultaten" at bounding box center [607, 274] width 585 height 41
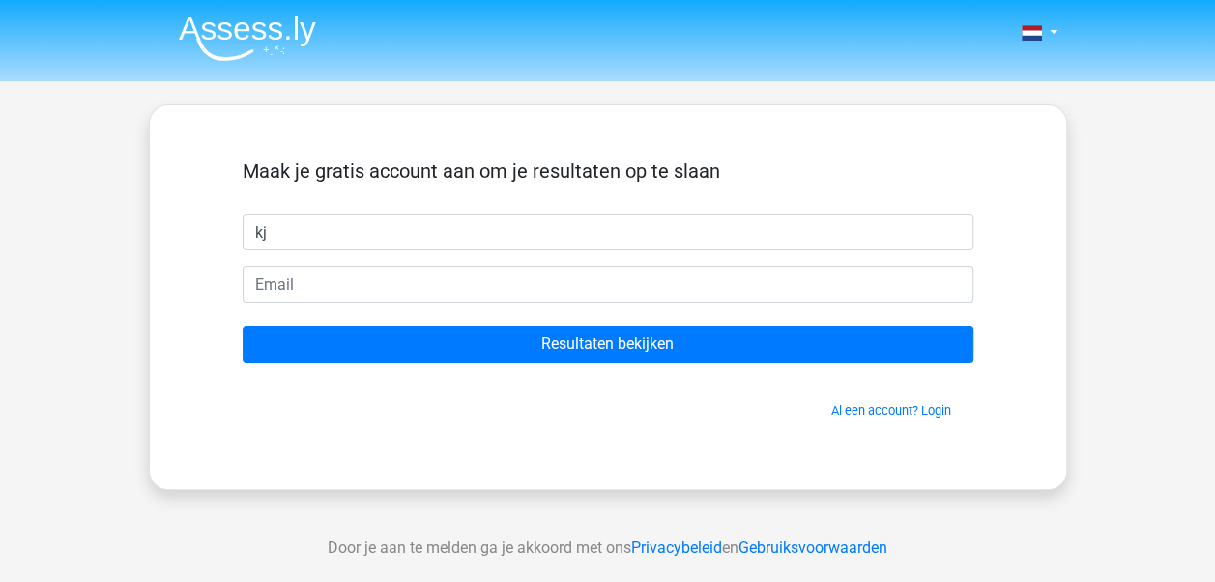
type input "kj"
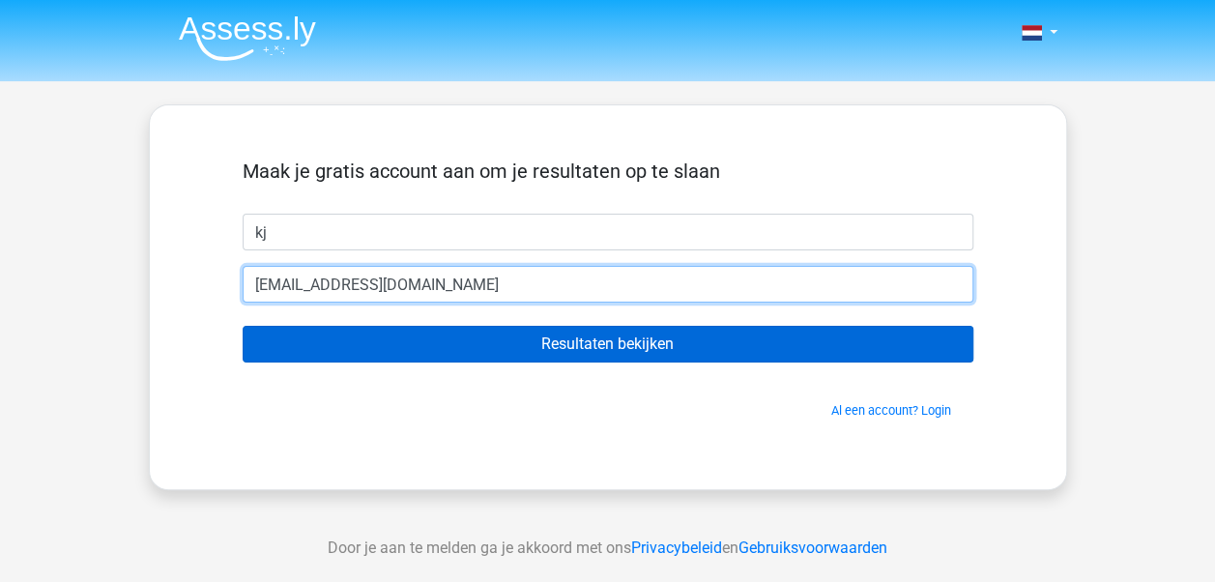
type input "kjvantoledo@outlook.com"
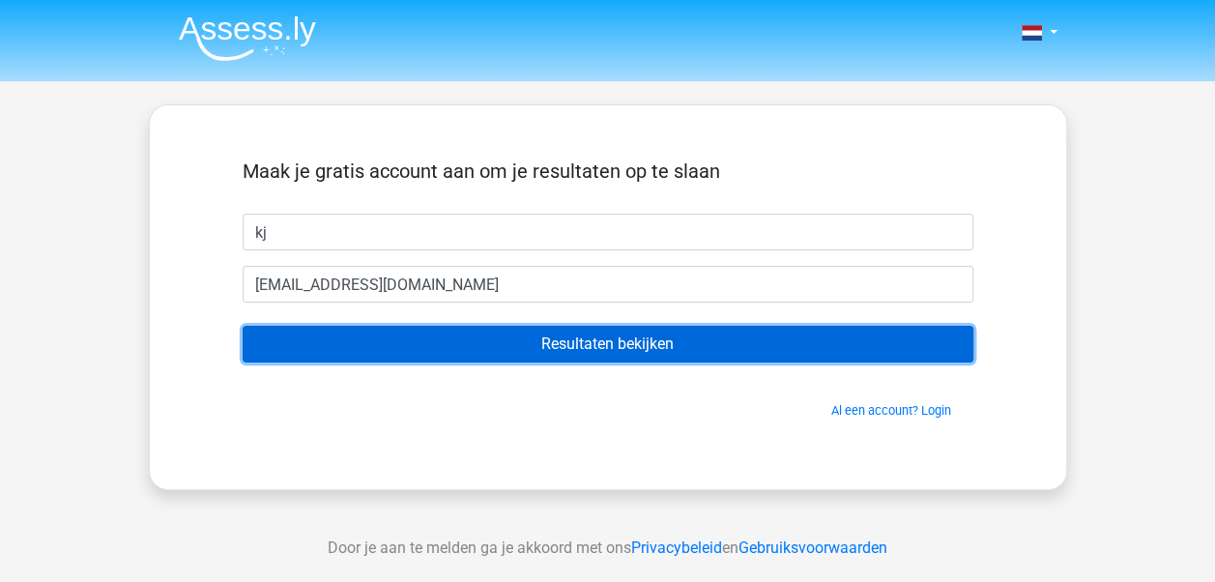
click at [596, 333] on input "Resultaten bekijken" at bounding box center [608, 344] width 731 height 37
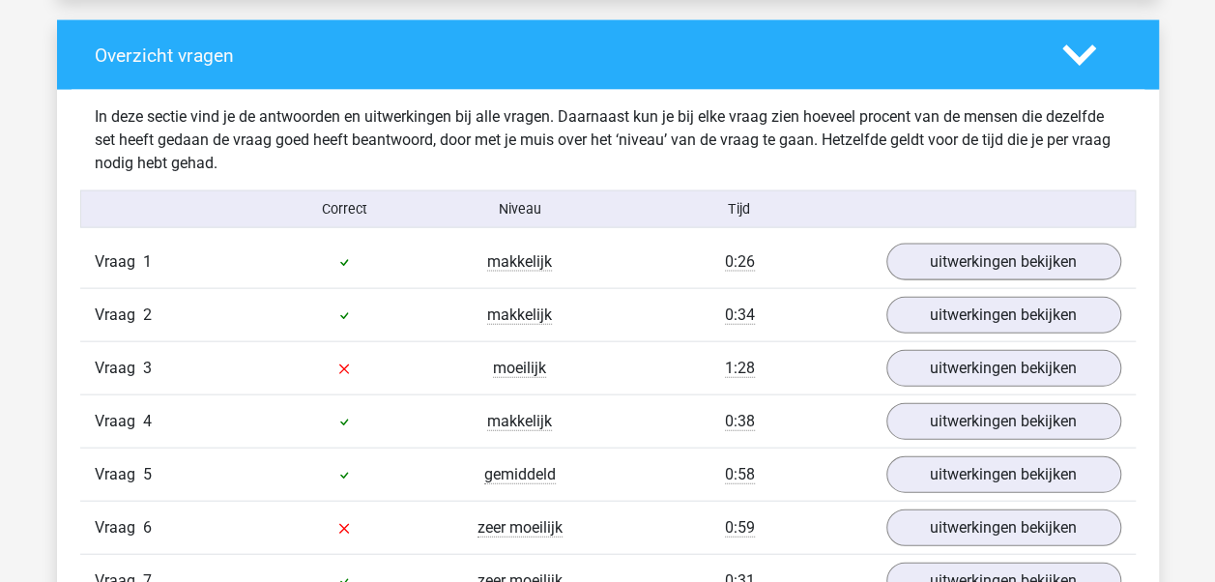
scroll to position [2009, 0]
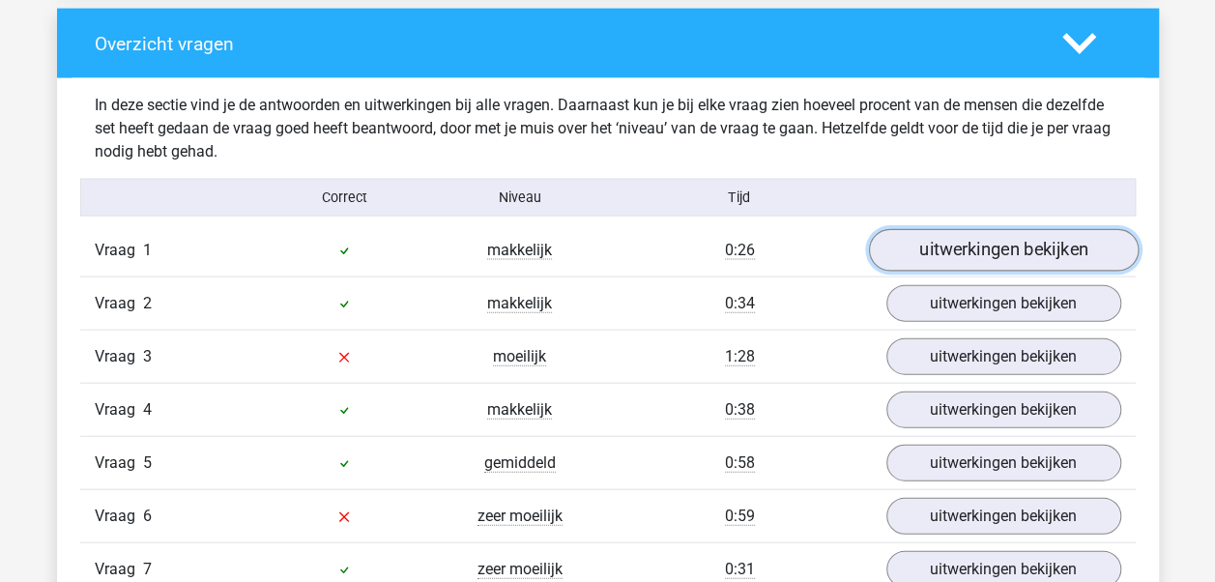
click at [1031, 252] on link "uitwerkingen bekijken" at bounding box center [1003, 251] width 270 height 43
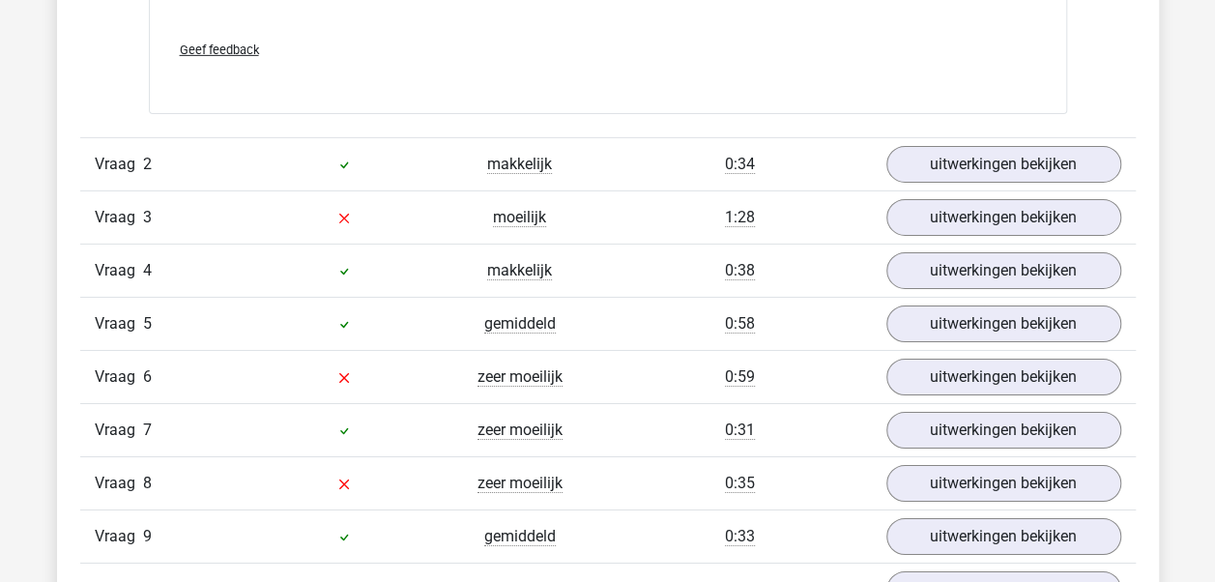
scroll to position [3492, 0]
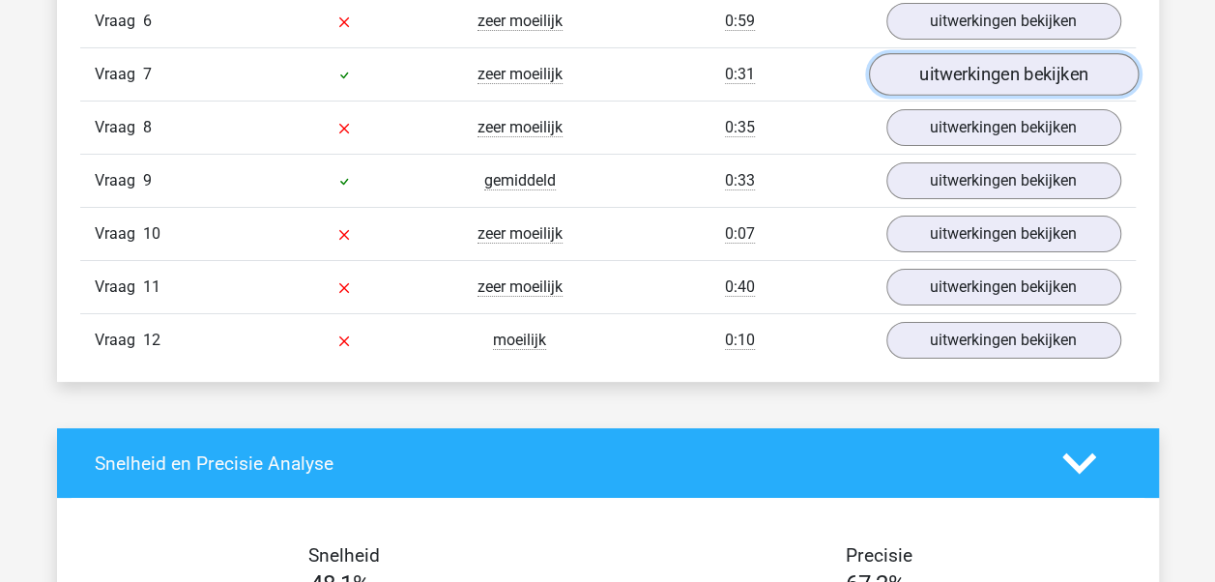
click at [1013, 55] on link "uitwerkingen bekijken" at bounding box center [1003, 74] width 270 height 43
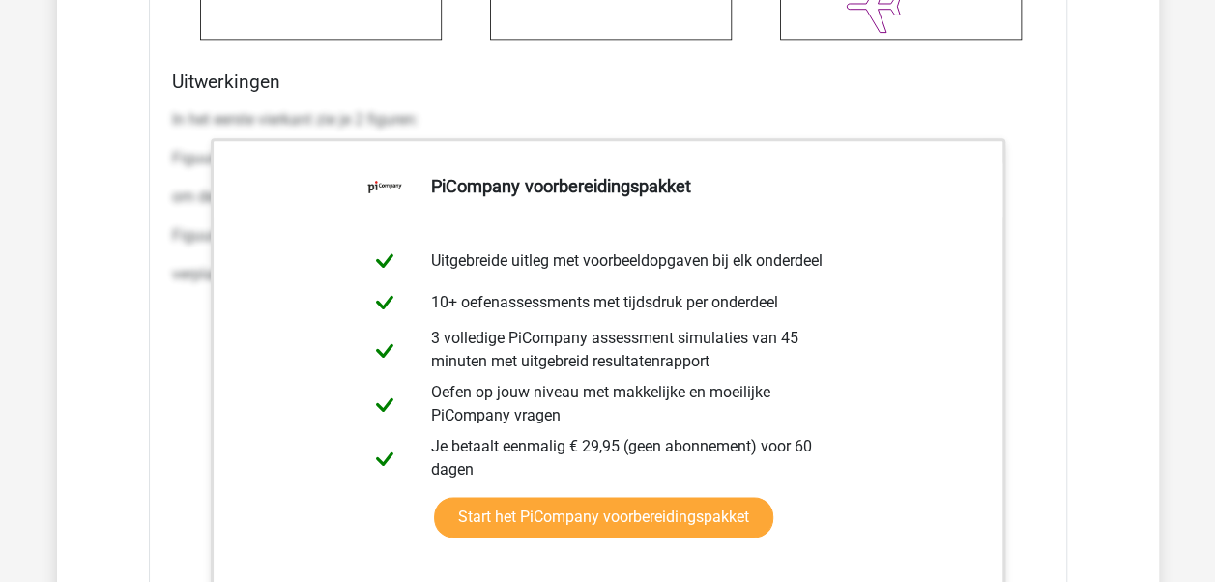
scroll to position [4551, 0]
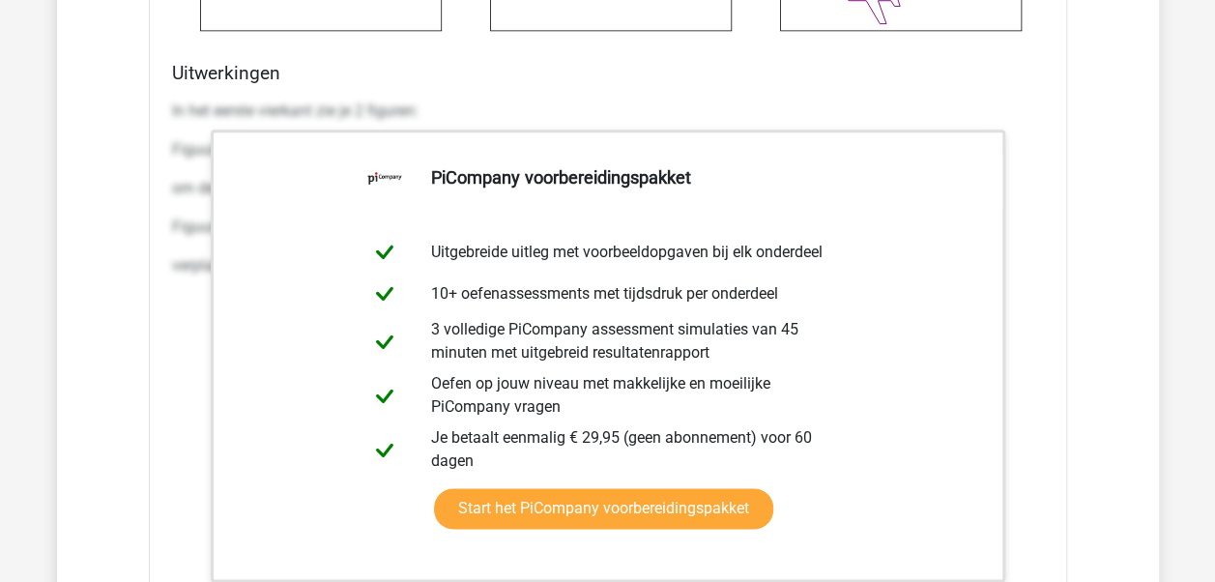
click at [389, 62] on h4 "Uitwerkingen" at bounding box center [608, 73] width 872 height 22
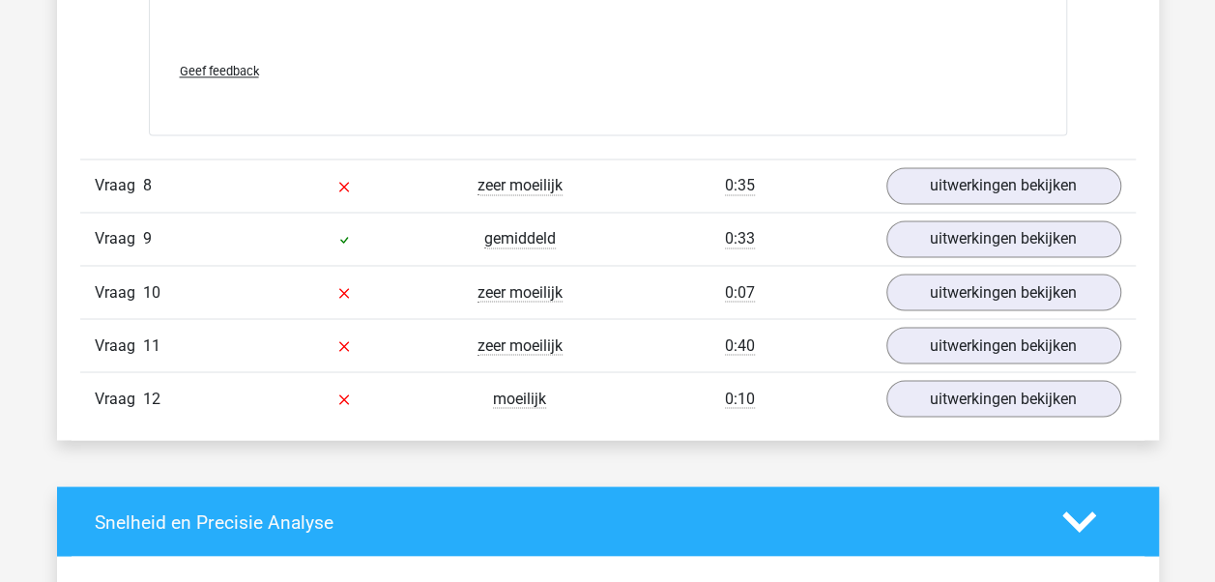
scroll to position [5195, 0]
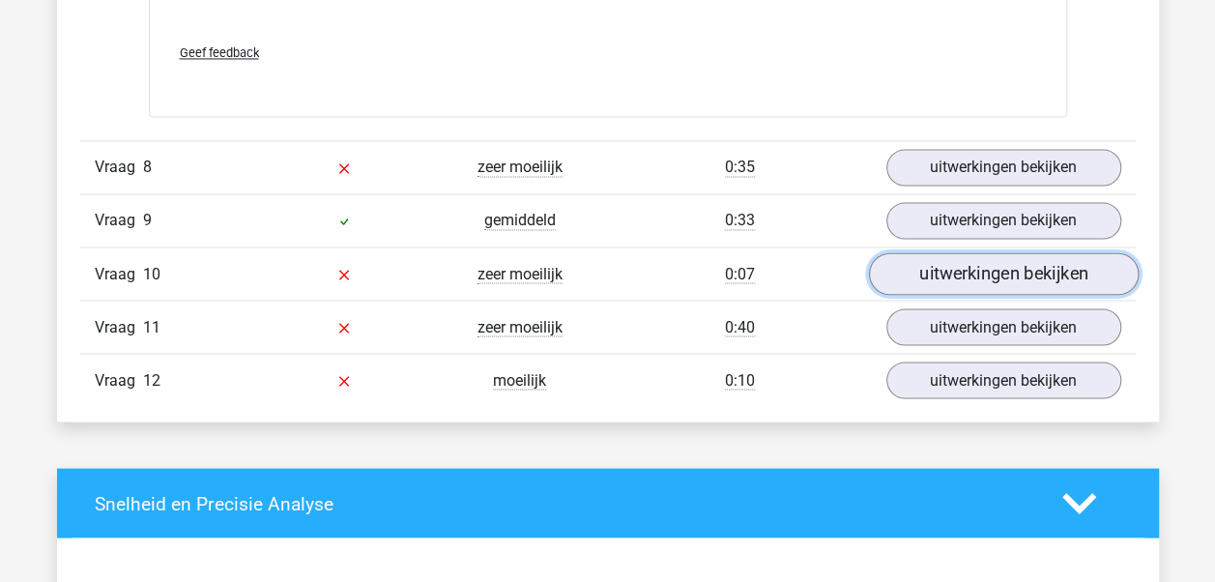
click at [1028, 257] on link "uitwerkingen bekijken" at bounding box center [1003, 274] width 270 height 43
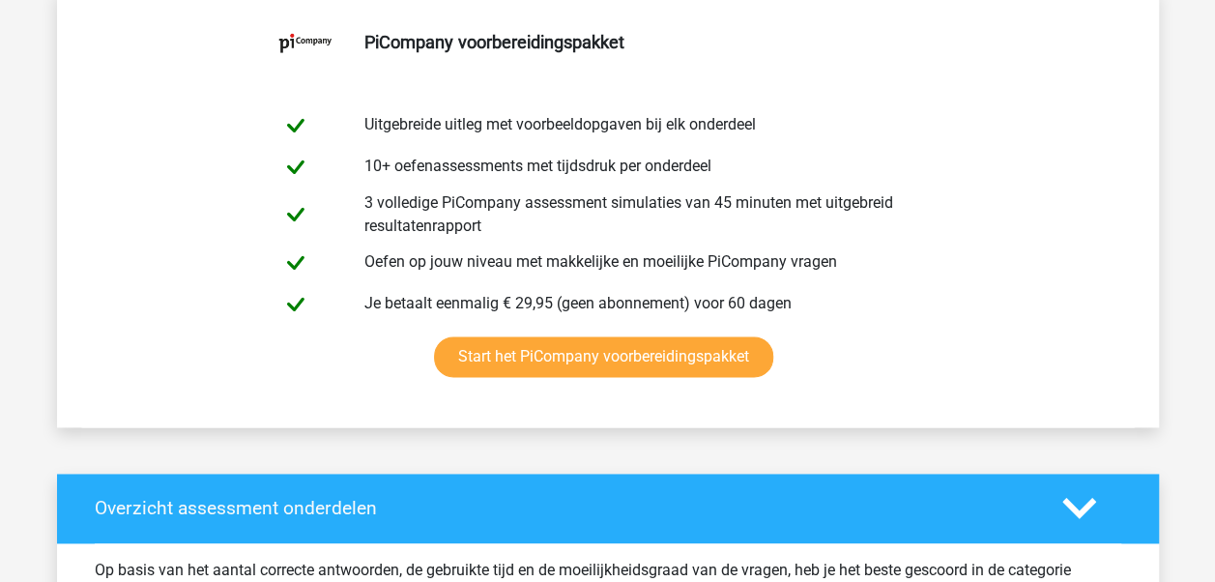
scroll to position [0, 0]
